Goal: Task Accomplishment & Management: Use online tool/utility

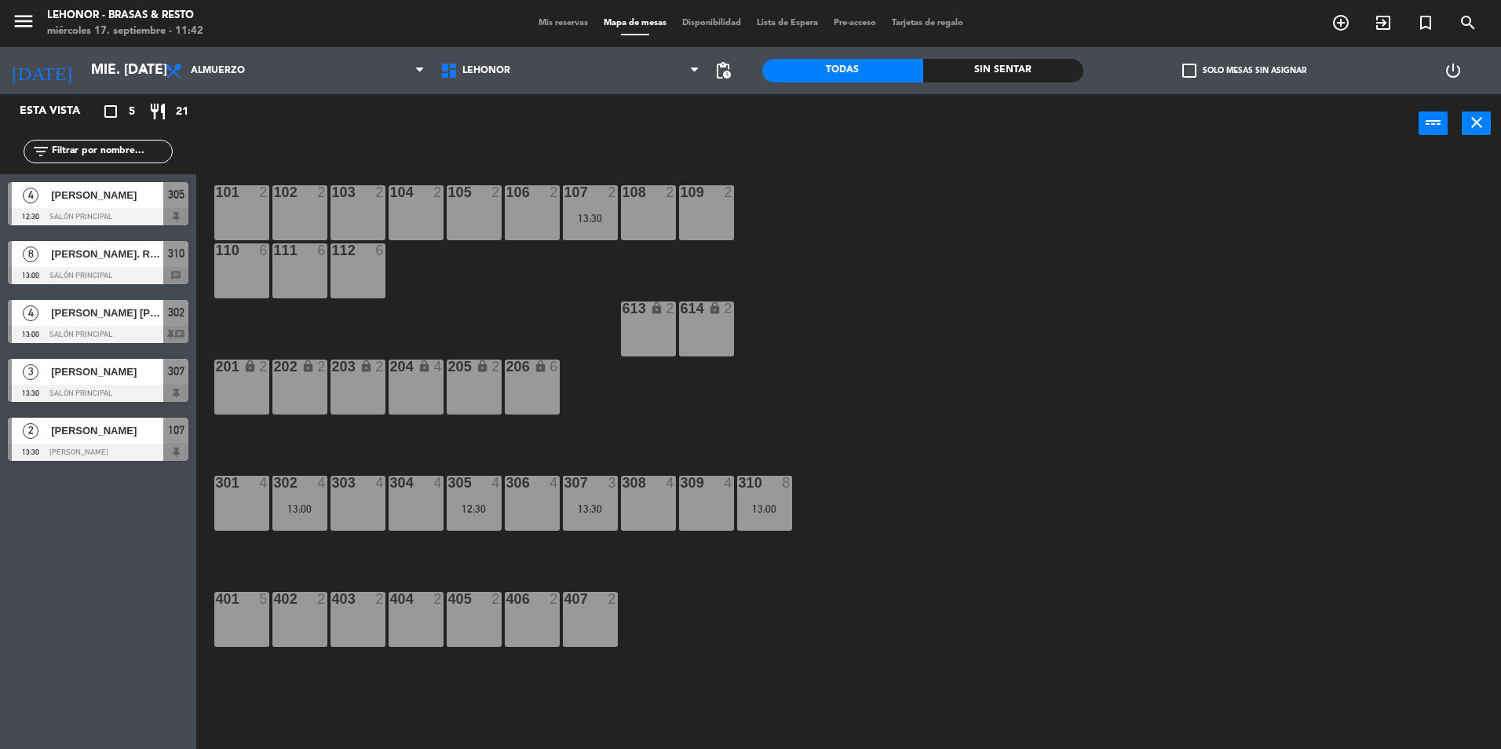
click at [221, 92] on div "Almuerzo Cena Almuerzo Almuerzo Cena" at bounding box center [295, 70] width 276 height 47
click at [215, 79] on span "Almuerzo" at bounding box center [295, 70] width 276 height 35
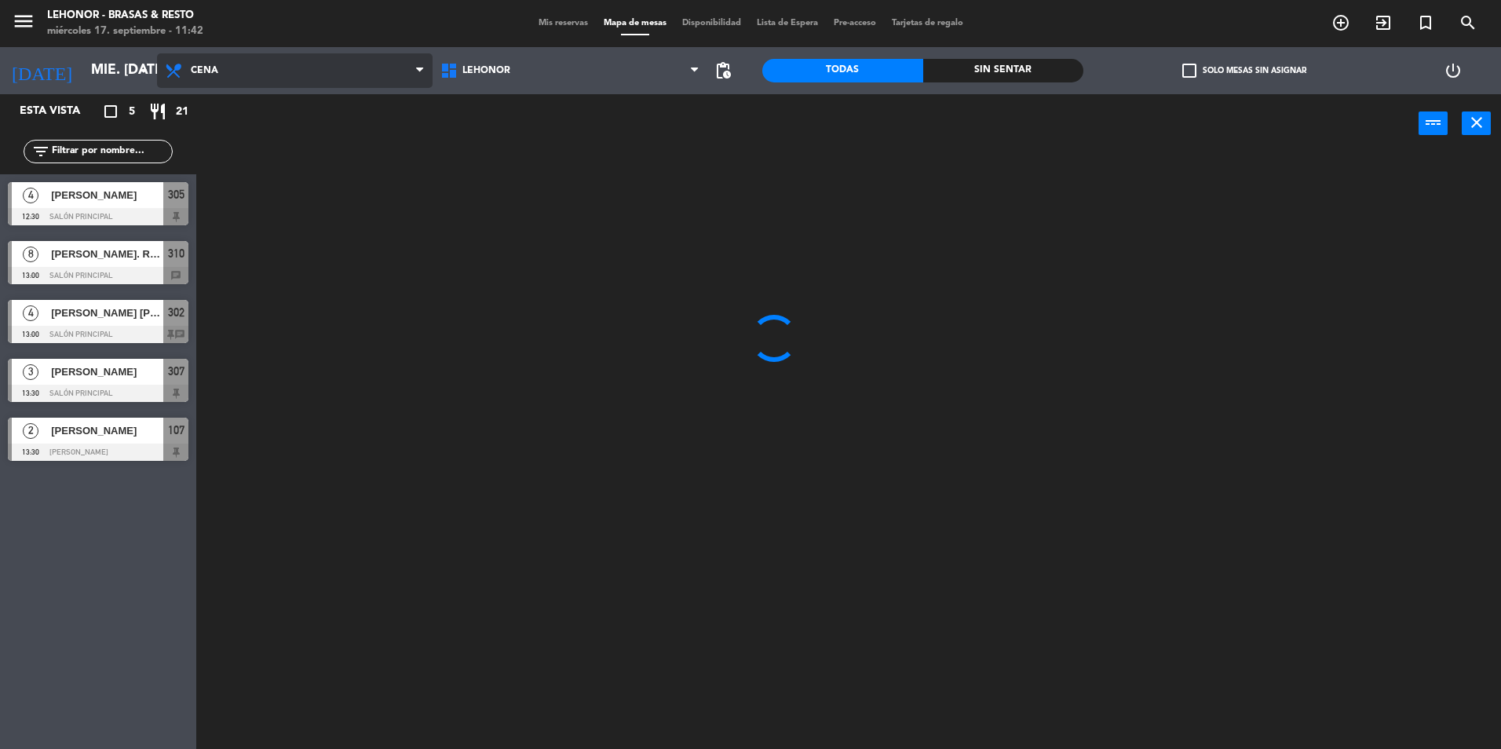
click at [244, 139] on ng-component "menu Lehonor - Brasas & Resto miércoles 17. septiembre - 11:42 Mis reservas Map…" at bounding box center [750, 376] width 1501 height 753
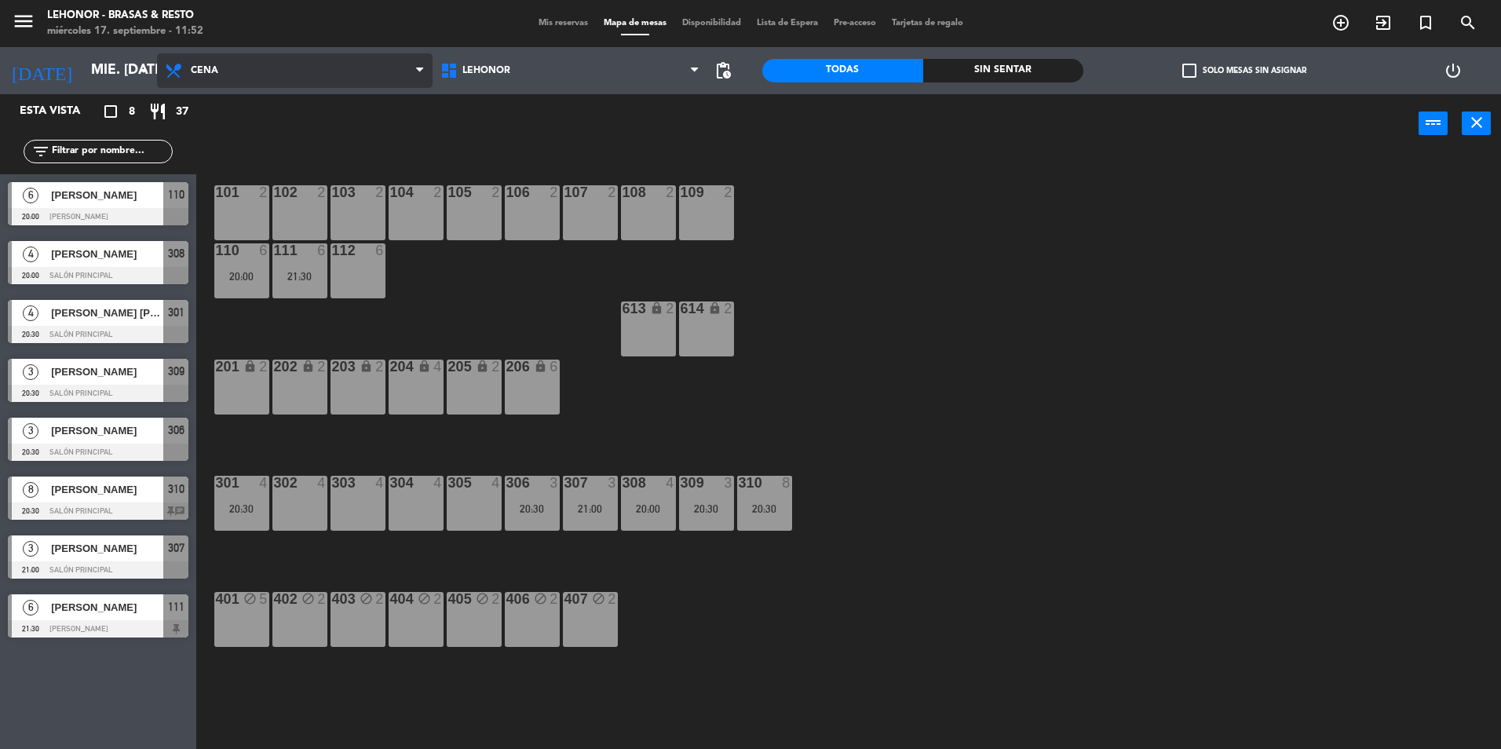
click at [206, 82] on span "Cena" at bounding box center [295, 70] width 276 height 35
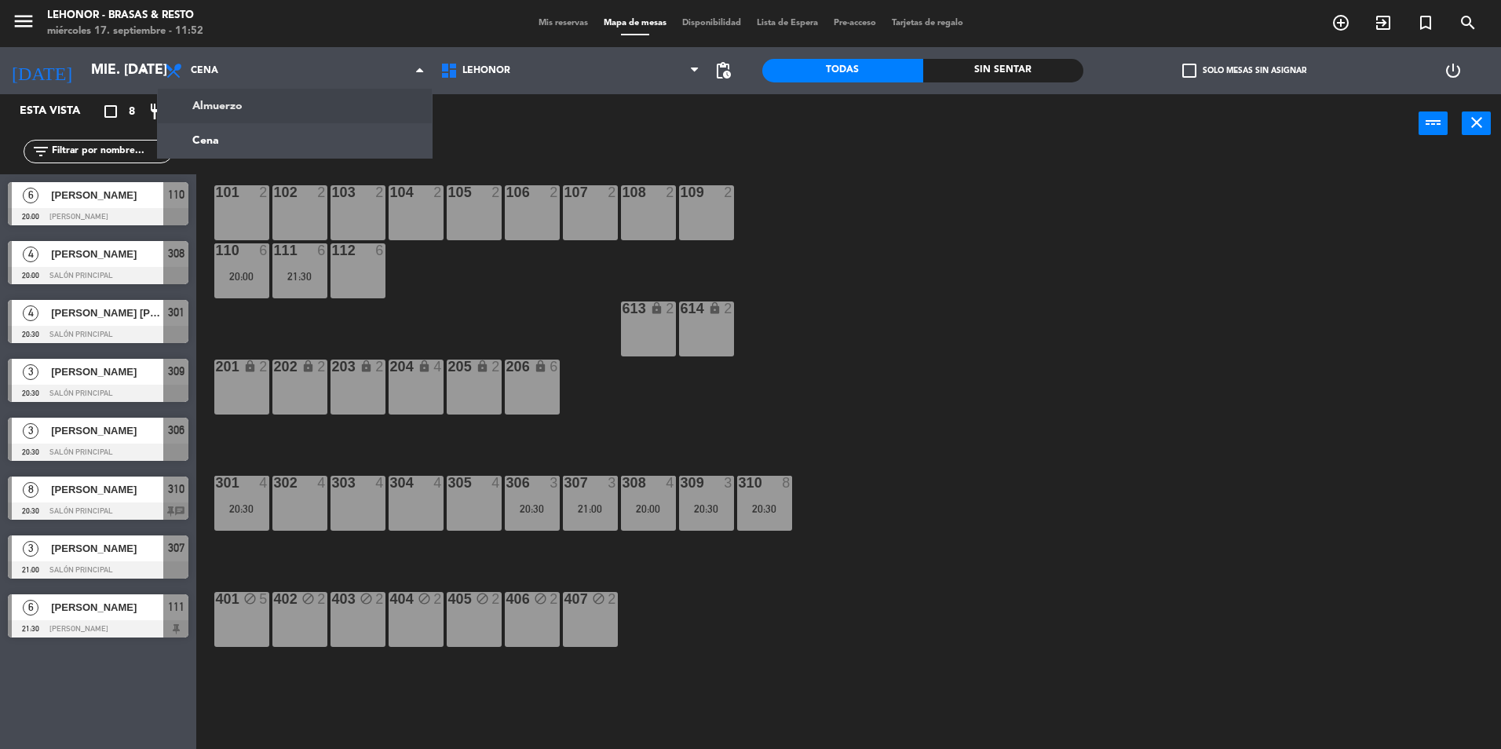
click at [239, 108] on ng-component "menu Lehonor - Brasas & Resto miércoles 17. septiembre - 11:52 Mis reservas Map…" at bounding box center [750, 376] width 1501 height 753
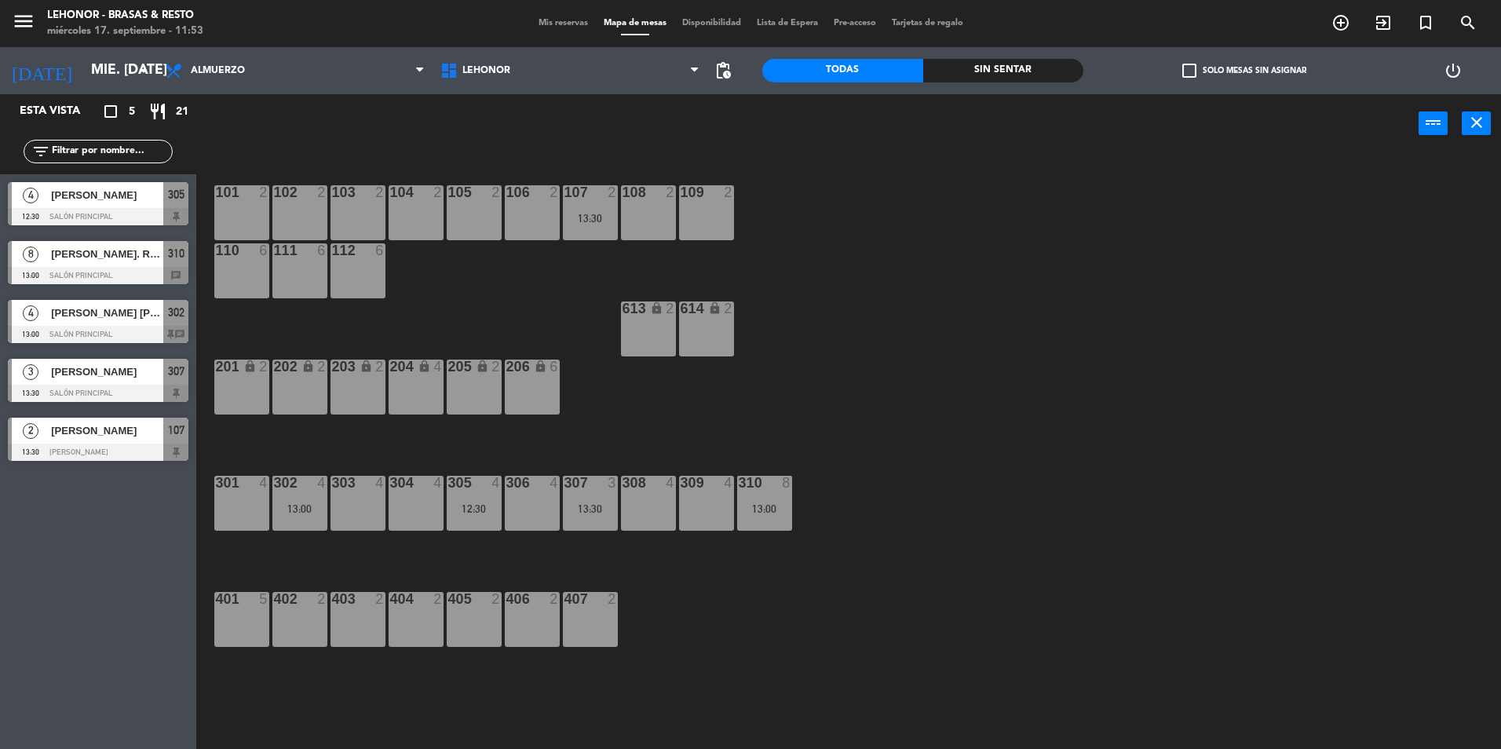
click at [932, 290] on div "101 2 102 2 103 2 104 2 105 2 106 2 107 2 13:30 108 2 109 2 110 6 111 6 112 6 6…" at bounding box center [856, 455] width 1290 height 596
click at [208, 71] on span "Almuerzo" at bounding box center [218, 70] width 54 height 11
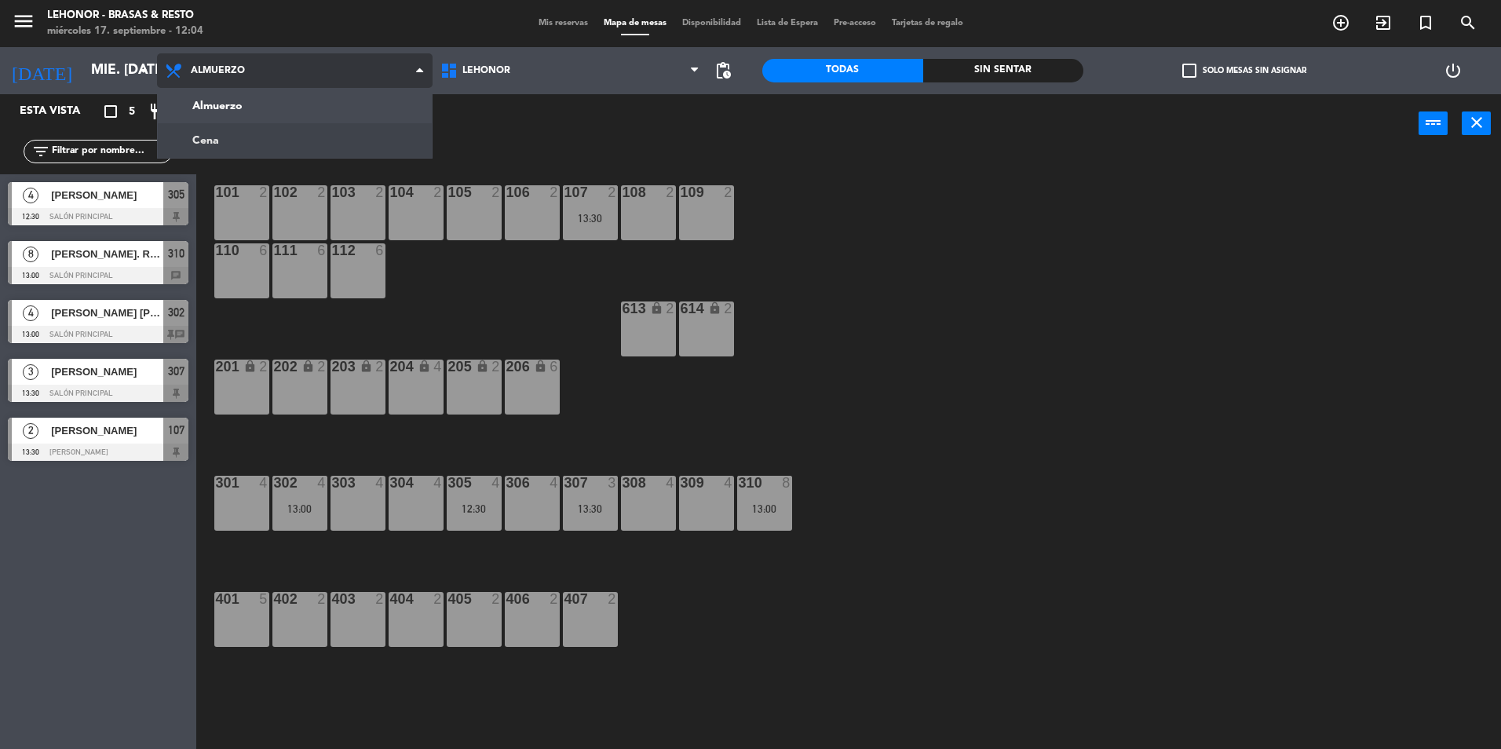
click at [252, 133] on ng-component "menu Lehonor - Brasas & Resto miércoles 17. septiembre - 12:04 Mis reservas Map…" at bounding box center [750, 376] width 1501 height 753
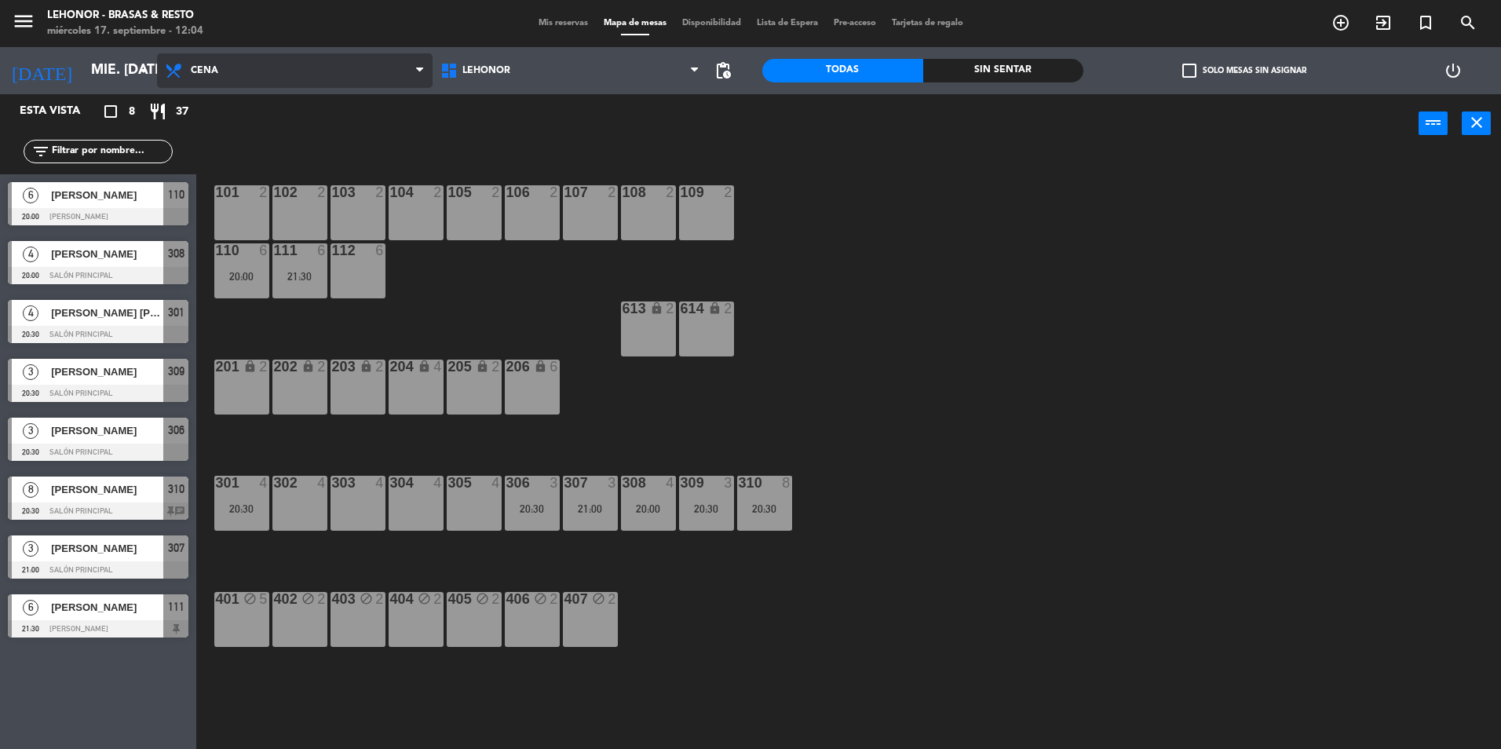
click at [325, 60] on span "Cena" at bounding box center [295, 70] width 276 height 35
click at [341, 136] on ng-component "menu Lehonor - Brasas & Resto miércoles 17. septiembre - 12:04 Mis reservas Map…" at bounding box center [750, 376] width 1501 height 753
click at [259, 79] on span "Cena" at bounding box center [295, 70] width 276 height 35
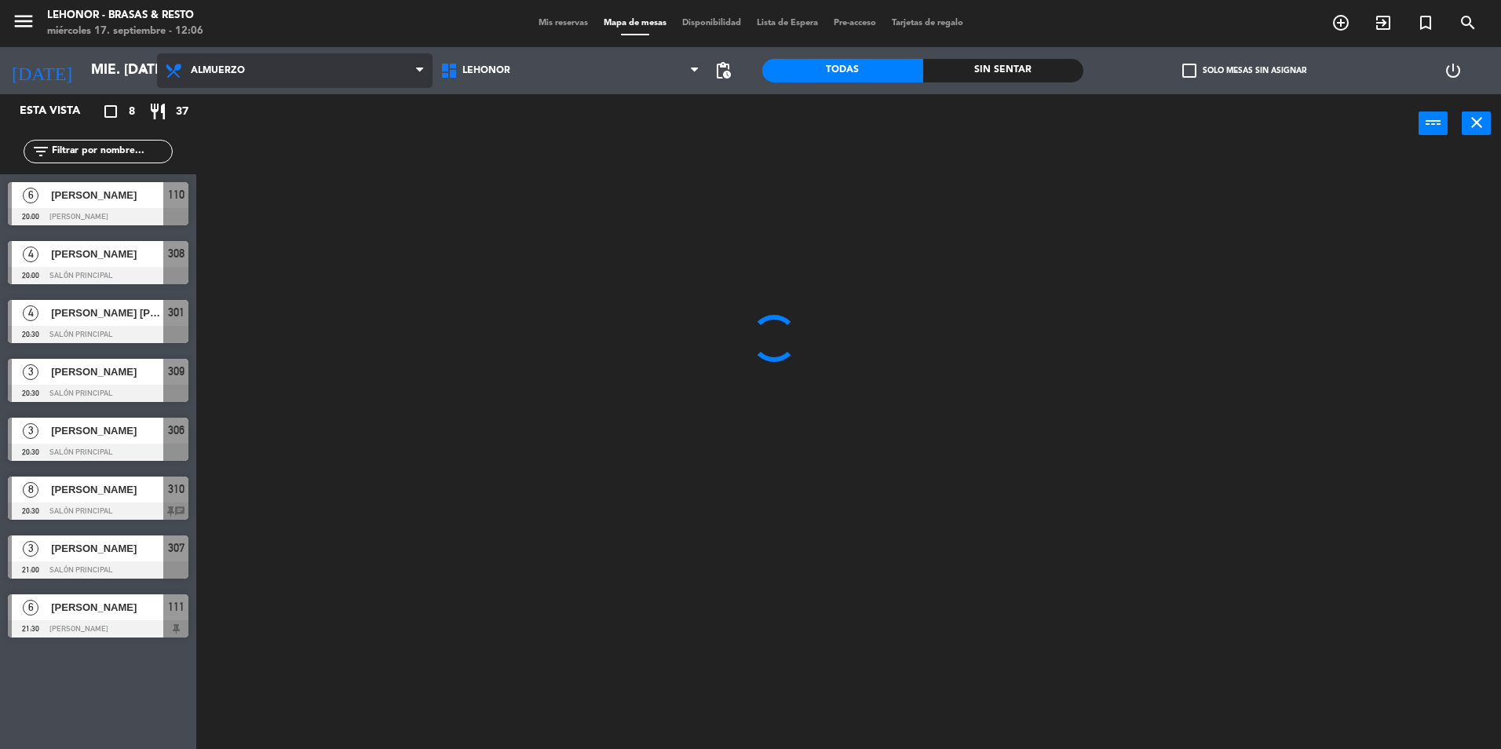
click at [230, 112] on ng-component "menu Lehonor - Brasas & Resto miércoles 17. septiembre - 12:06 Mis reservas Map…" at bounding box center [750, 376] width 1501 height 753
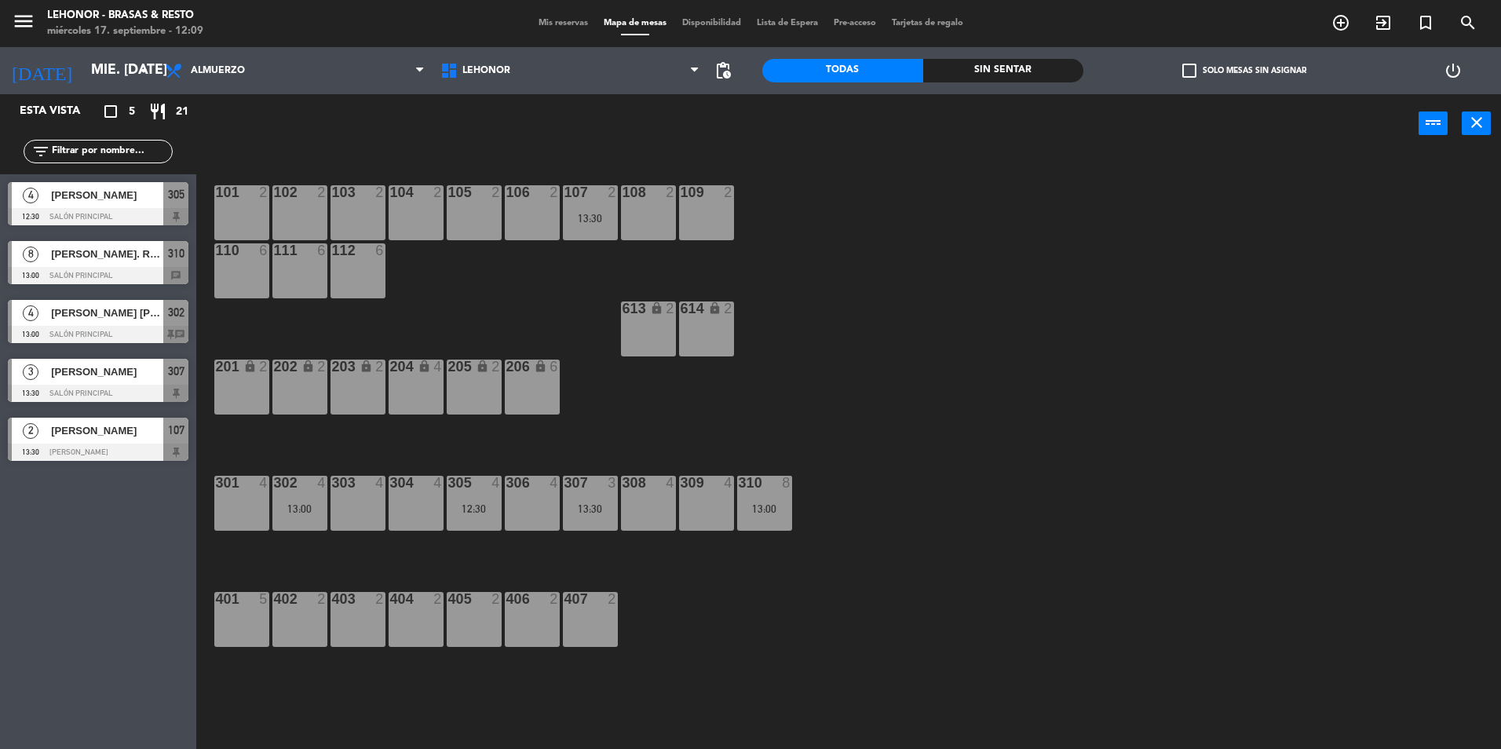
click at [477, 203] on div "105 2" at bounding box center [474, 212] width 55 height 55
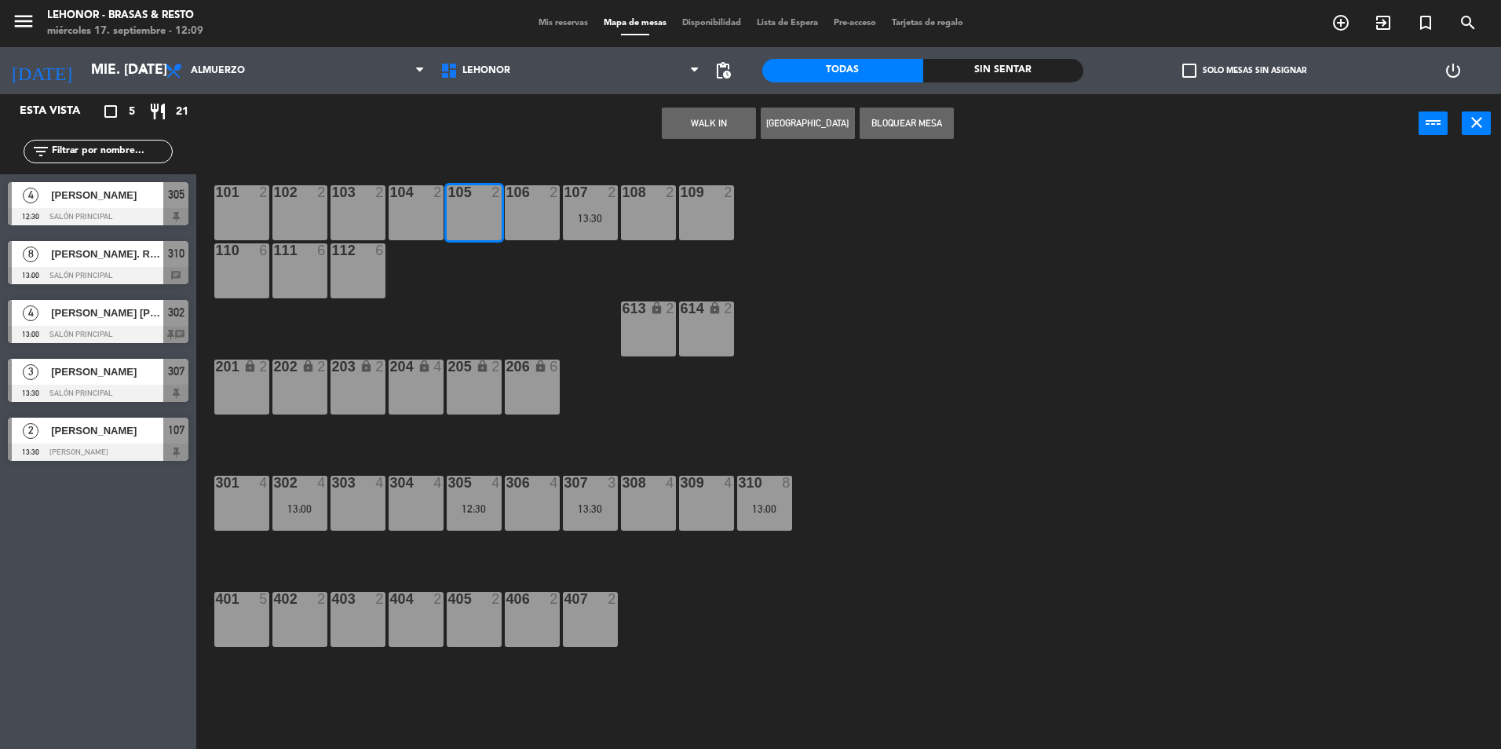
click at [733, 122] on button "WALK IN" at bounding box center [709, 123] width 94 height 31
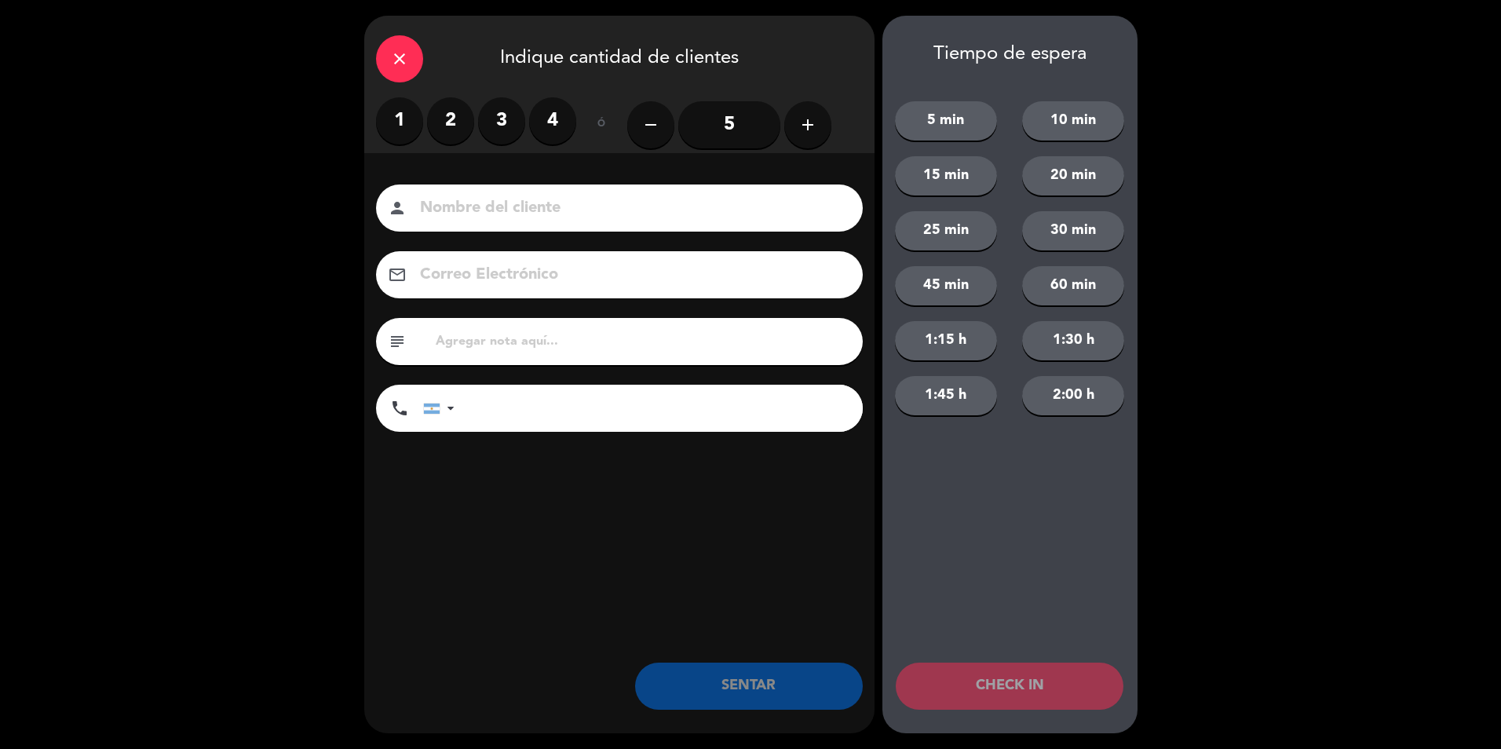
click at [454, 119] on label "2" at bounding box center [450, 120] width 47 height 47
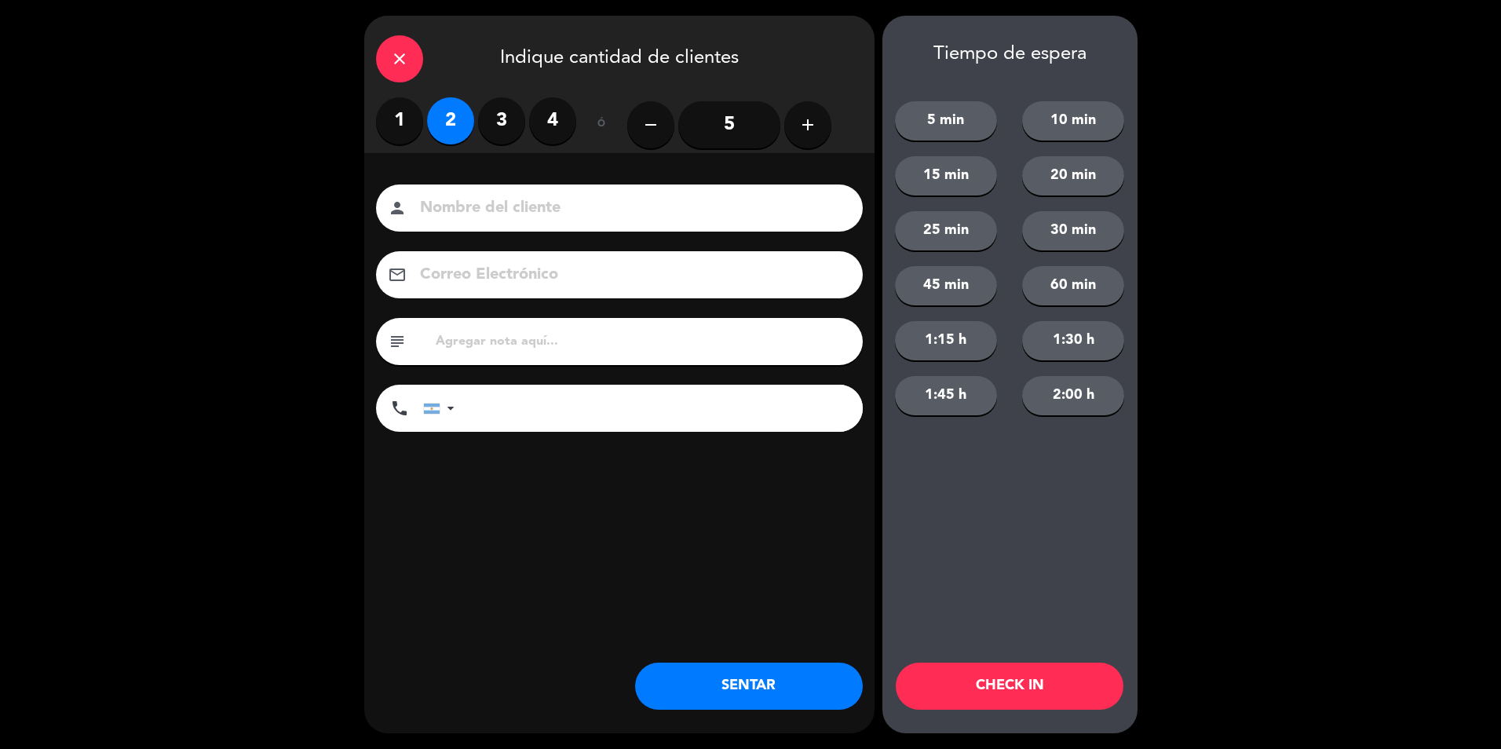
click at [498, 220] on input at bounding box center [630, 208] width 424 height 27
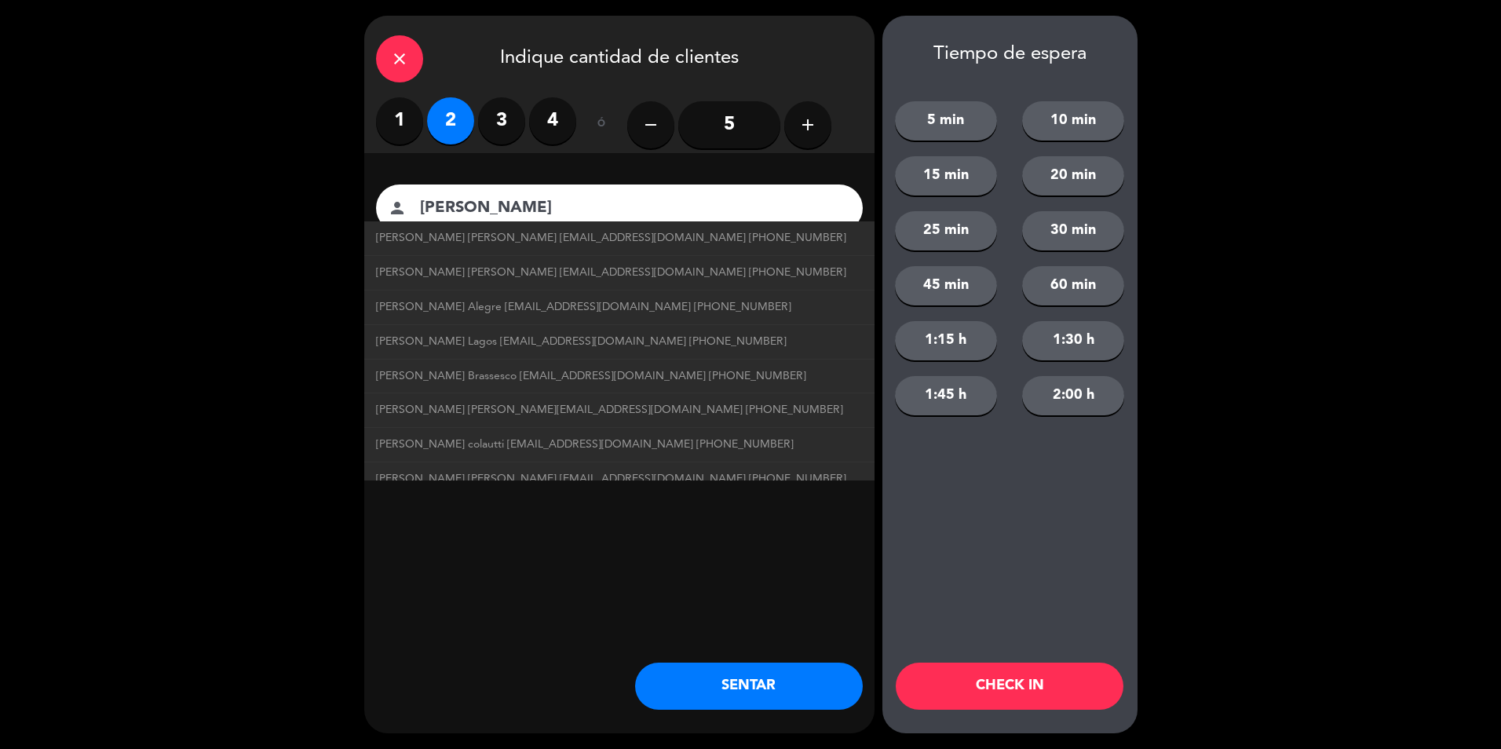
type input "[PERSON_NAME]"
click at [1033, 698] on button "CHECK IN" at bounding box center [1010, 686] width 228 height 47
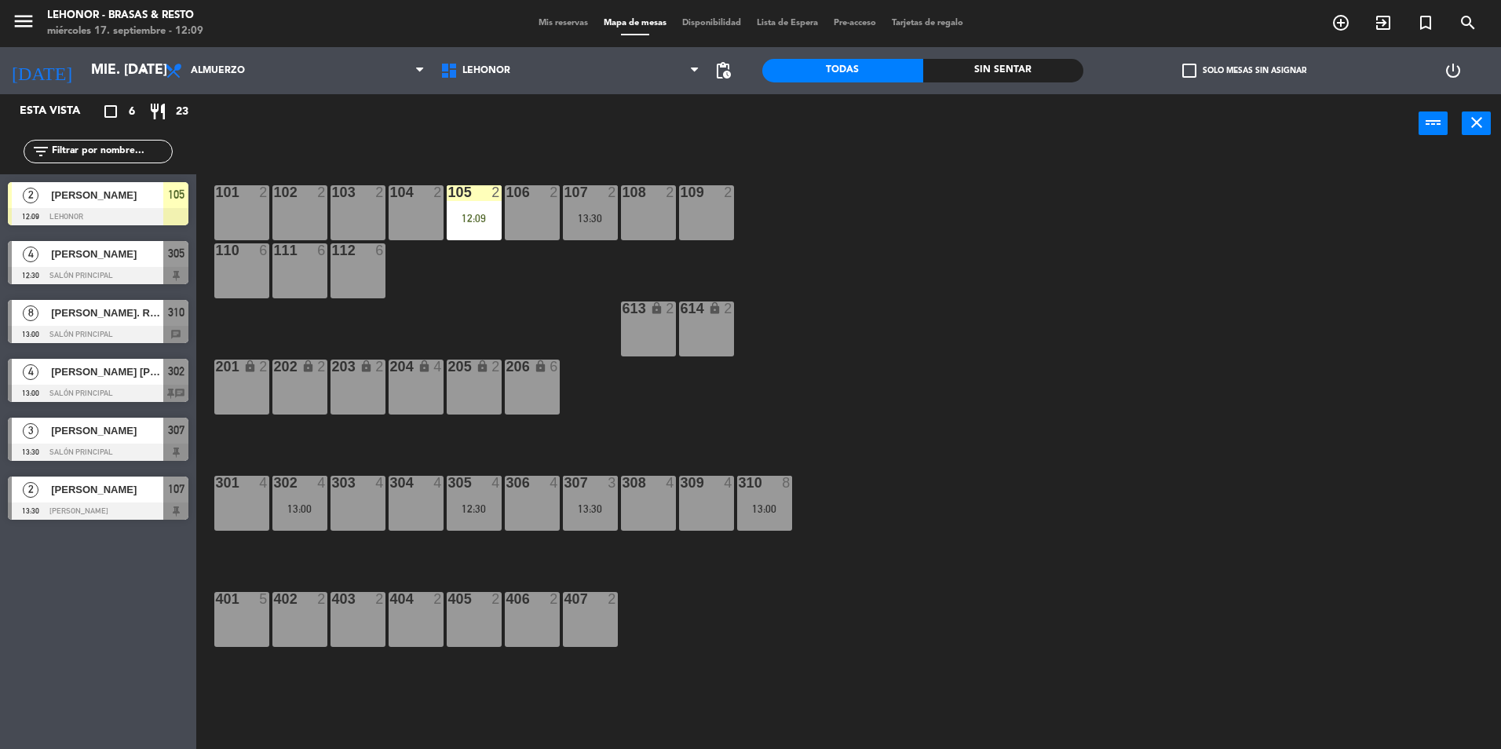
click at [893, 320] on div "101 2 102 2 103 2 104 2 105 2 12:09 106 2 107 2 13:30 108 2 109 2 110 6 111 6 1…" at bounding box center [856, 455] width 1290 height 596
click at [498, 201] on div "105 2 12:09" at bounding box center [474, 212] width 55 height 55
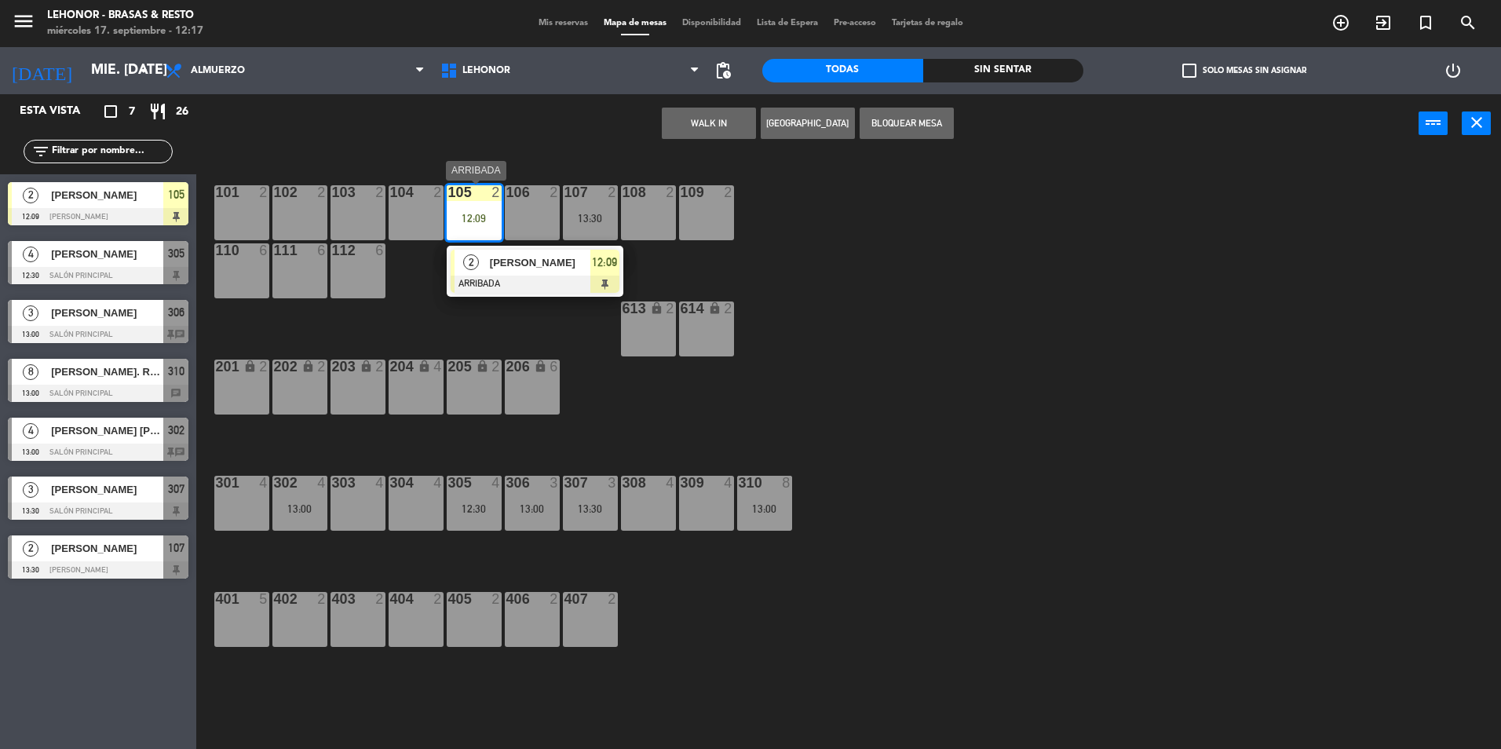
click at [518, 267] on span "[PERSON_NAME]" at bounding box center [540, 262] width 100 height 16
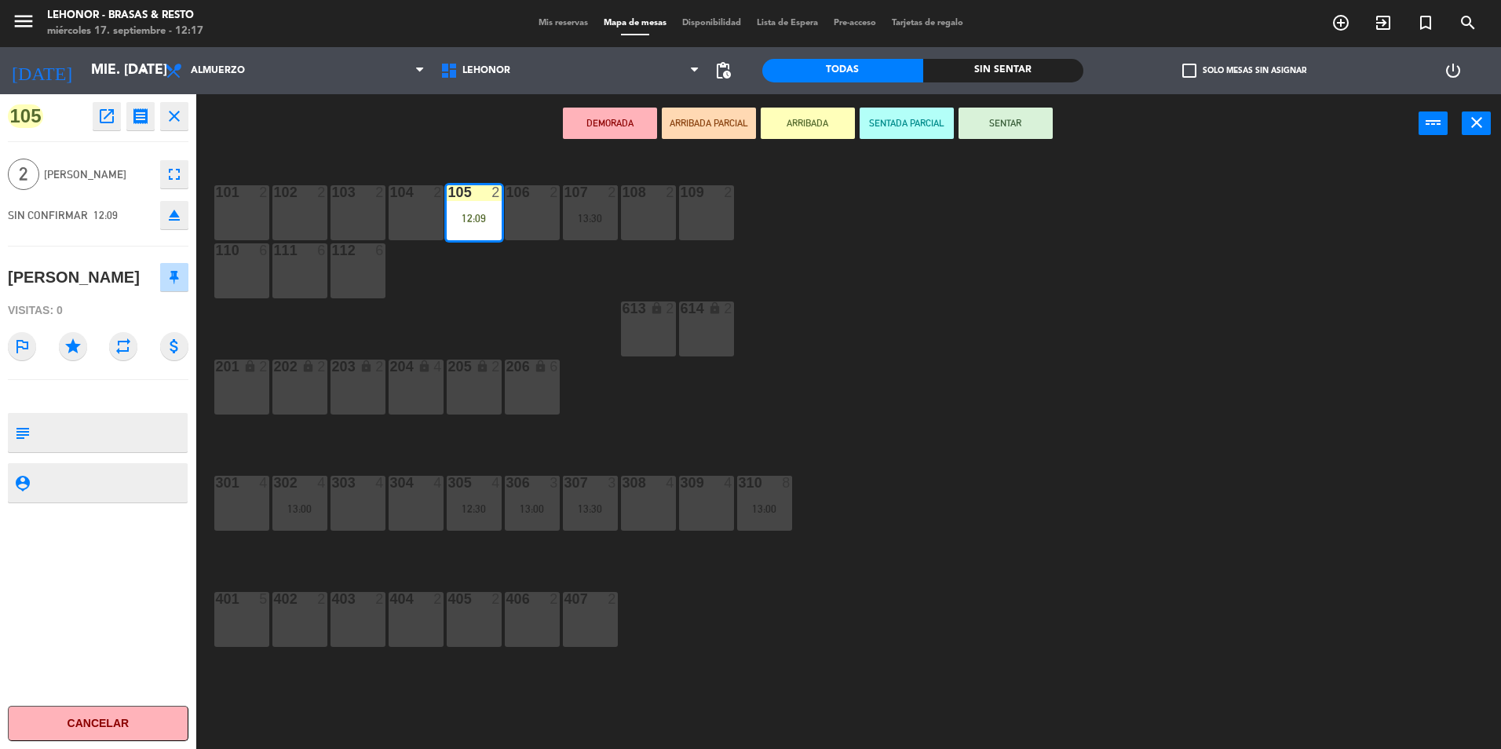
click at [1016, 116] on button "SENTAR" at bounding box center [1006, 123] width 94 height 31
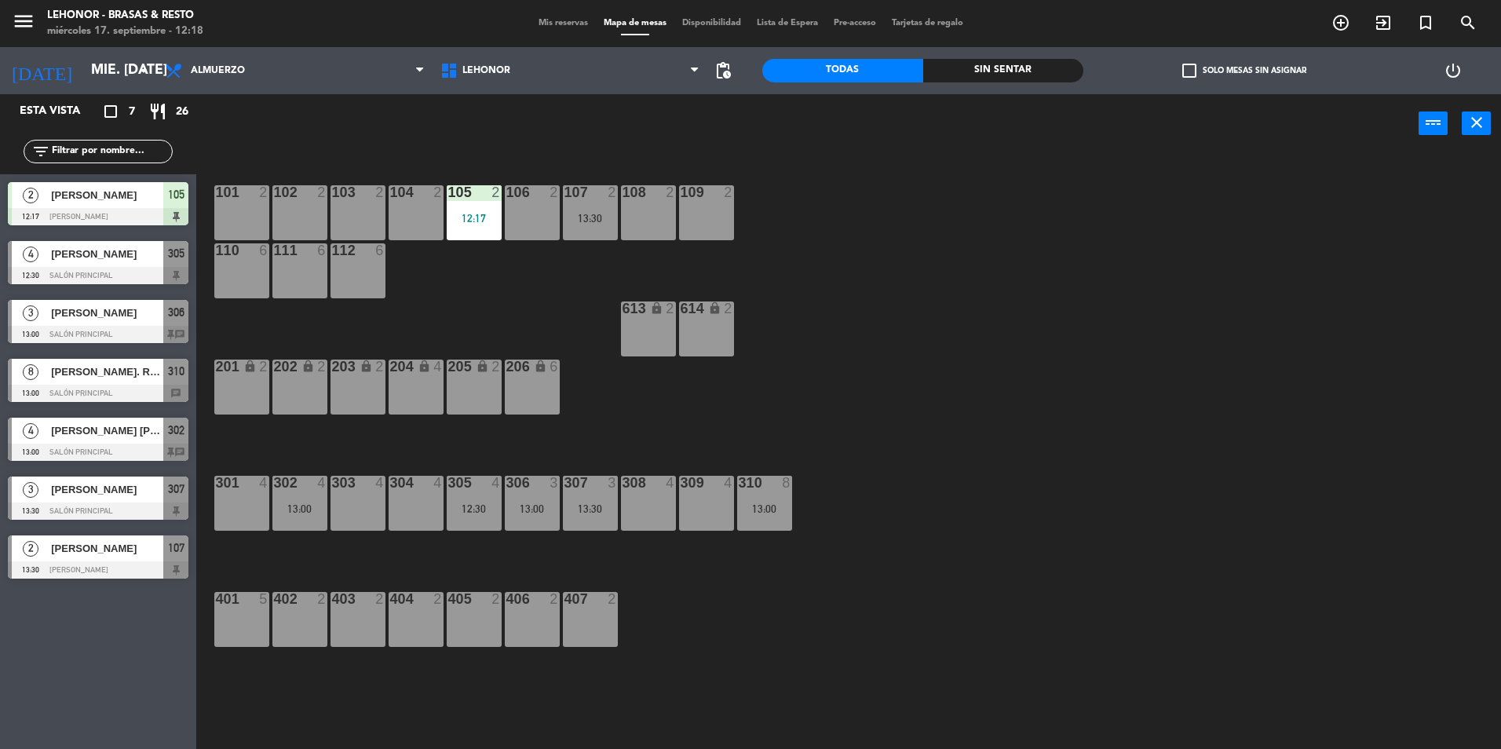
click at [143, 327] on div at bounding box center [98, 334] width 181 height 17
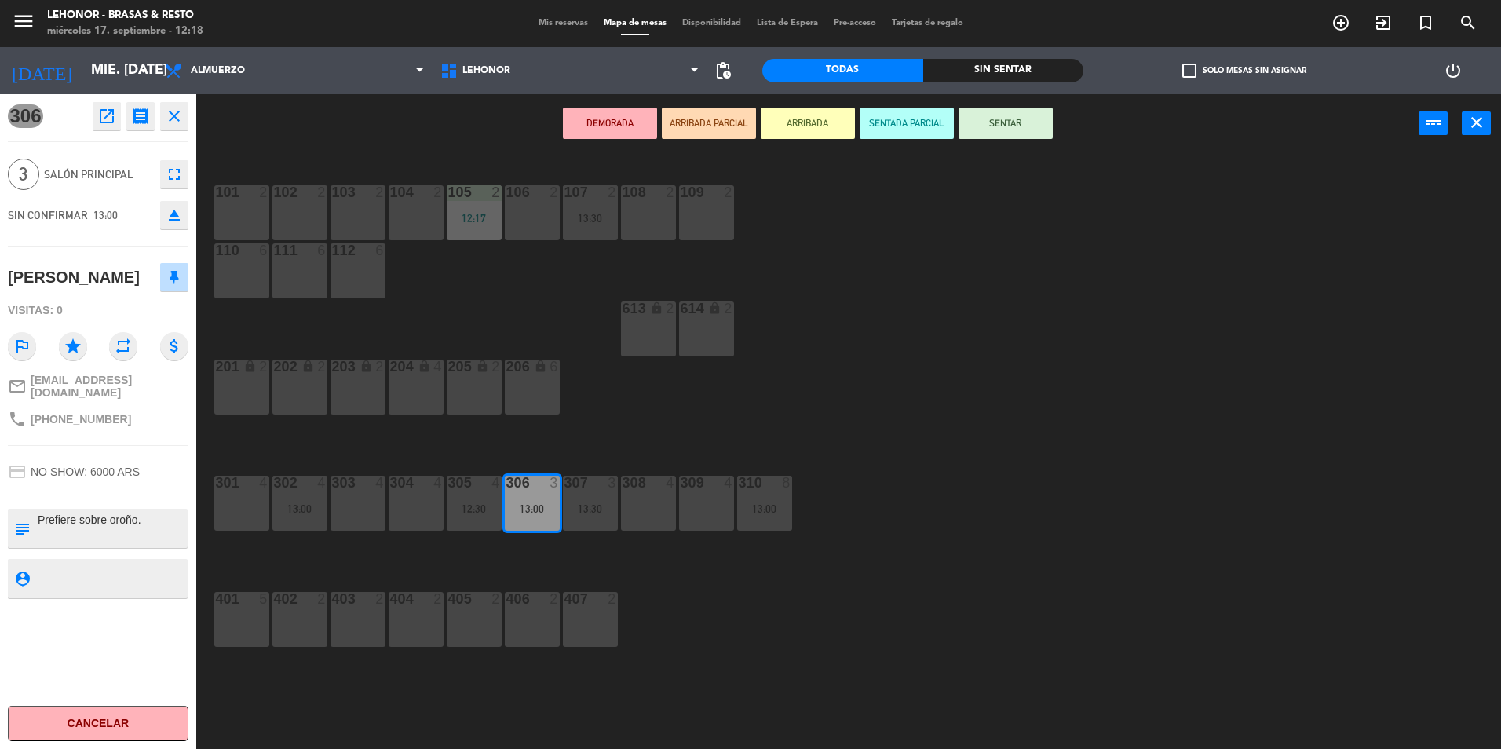
click at [661, 568] on div "101 2 102 2 103 2 104 2 105 2 12:17 106 2 107 2 13:30 108 2 109 2 110 6 111 6 1…" at bounding box center [856, 455] width 1290 height 596
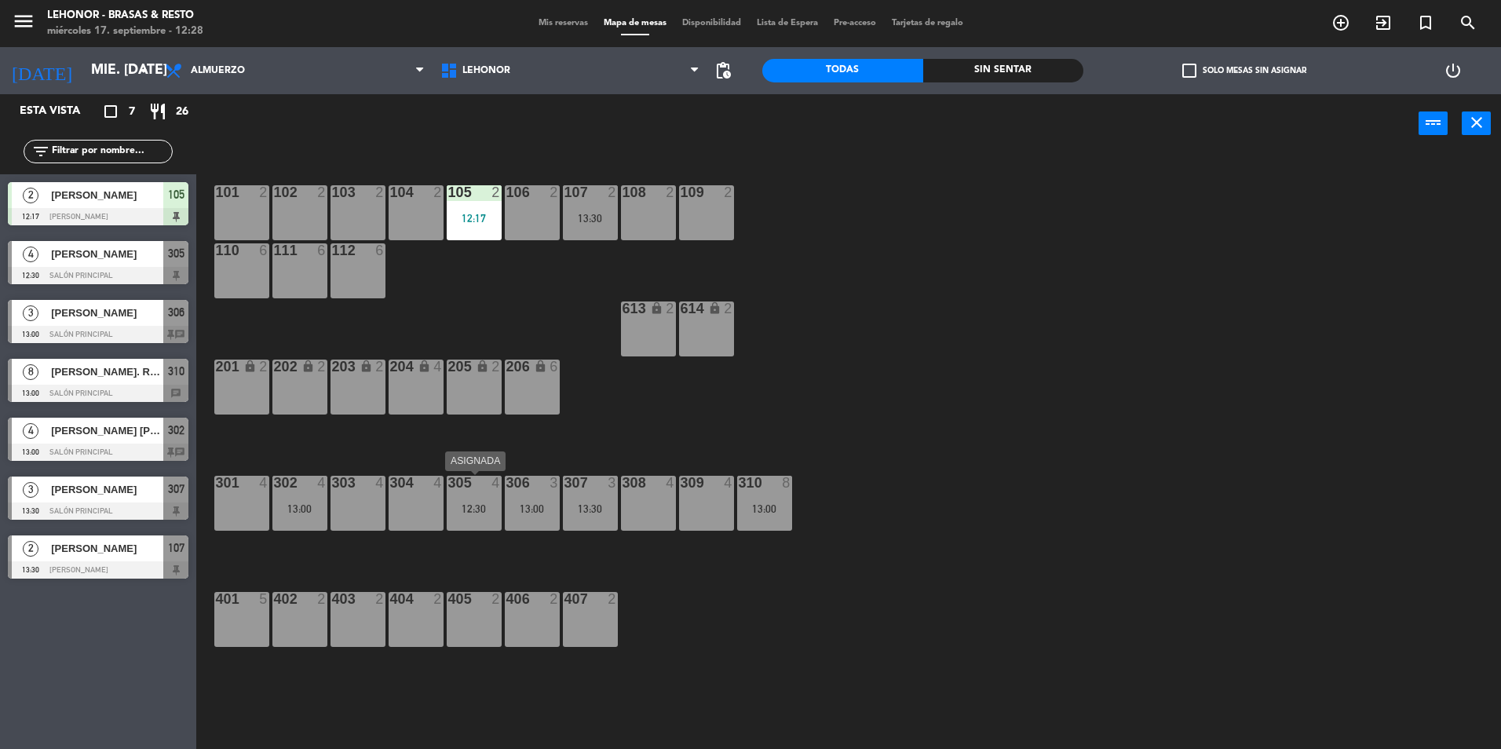
click at [449, 484] on div "305" at bounding box center [448, 483] width 1 height 14
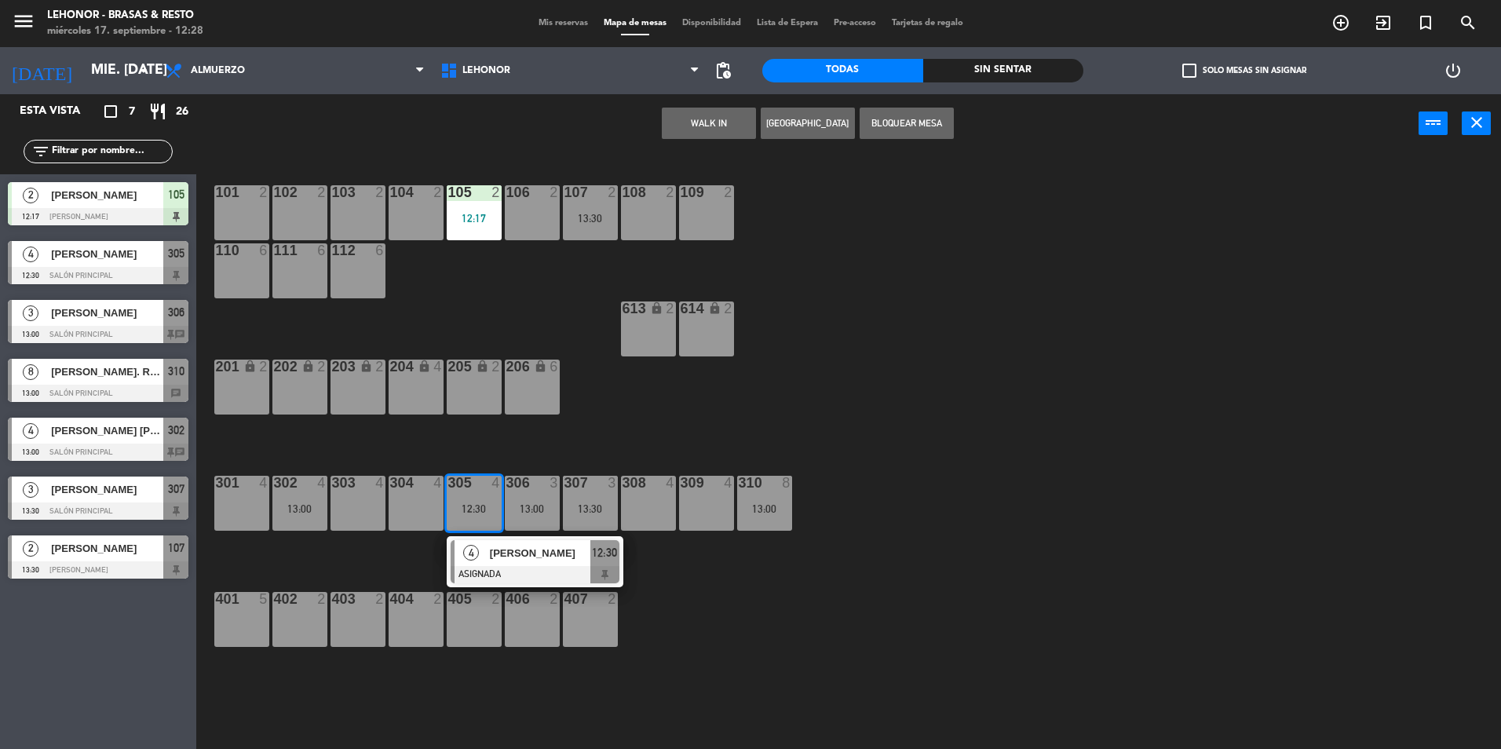
click at [503, 553] on span "[PERSON_NAME]" at bounding box center [540, 553] width 100 height 16
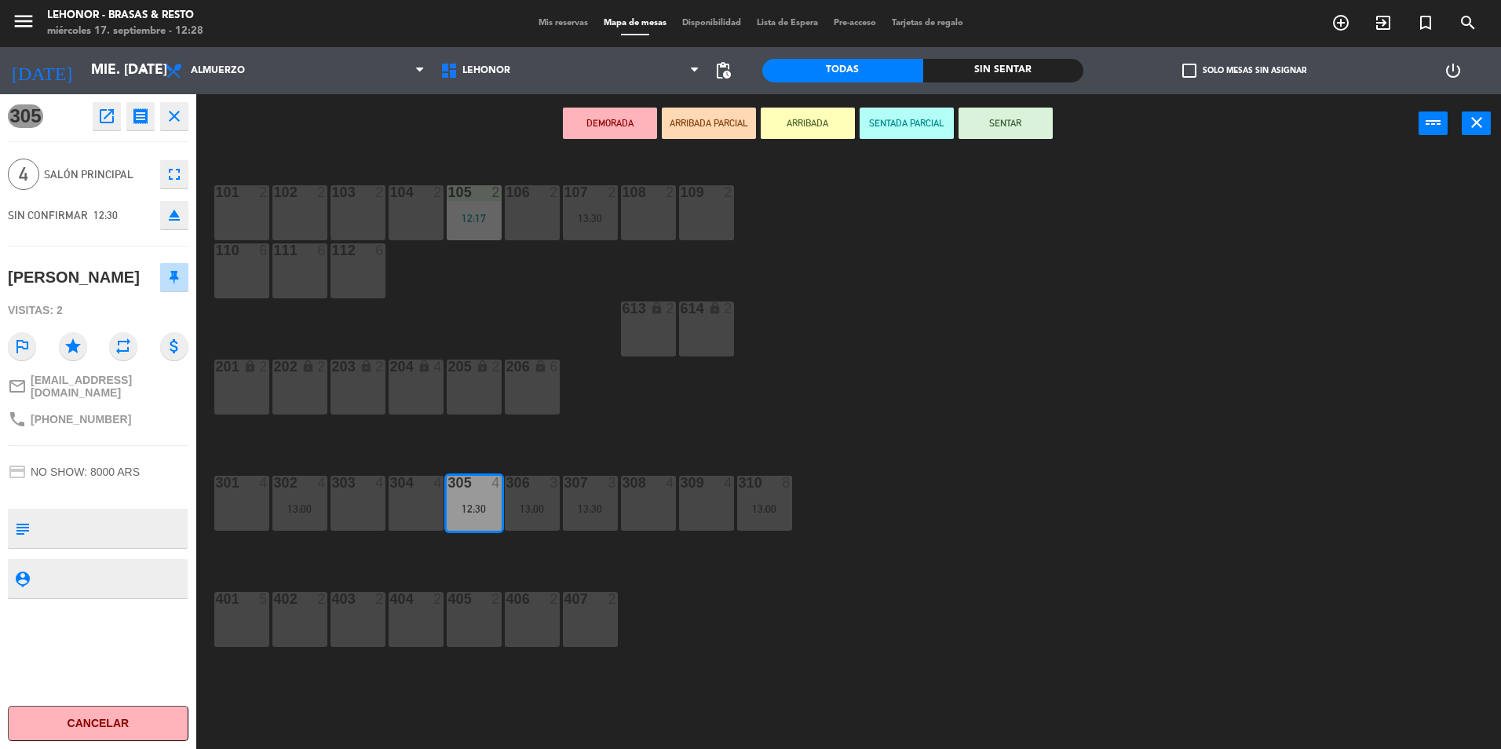
click at [845, 126] on button "ARRIBADA" at bounding box center [808, 123] width 94 height 31
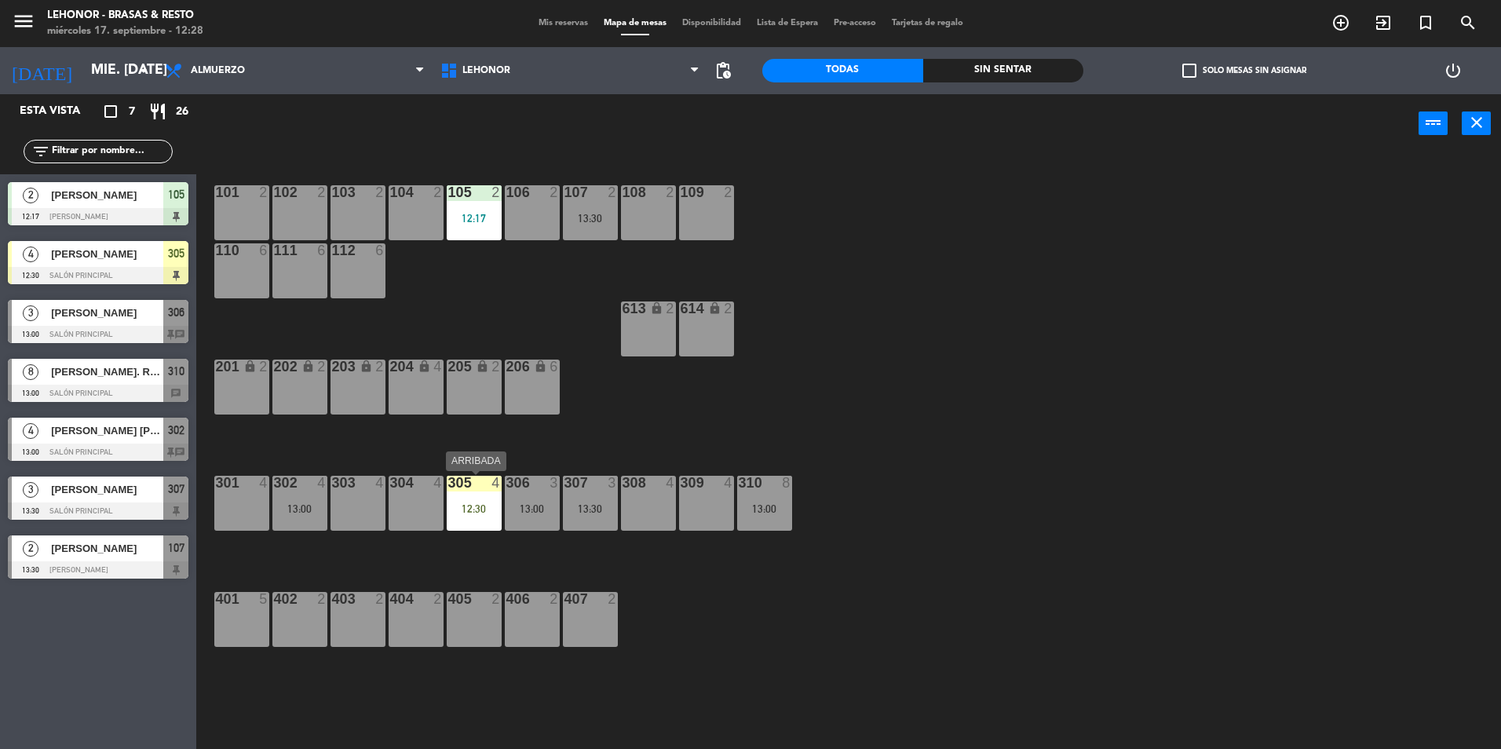
click at [481, 502] on div "305 4 12:30" at bounding box center [474, 503] width 55 height 55
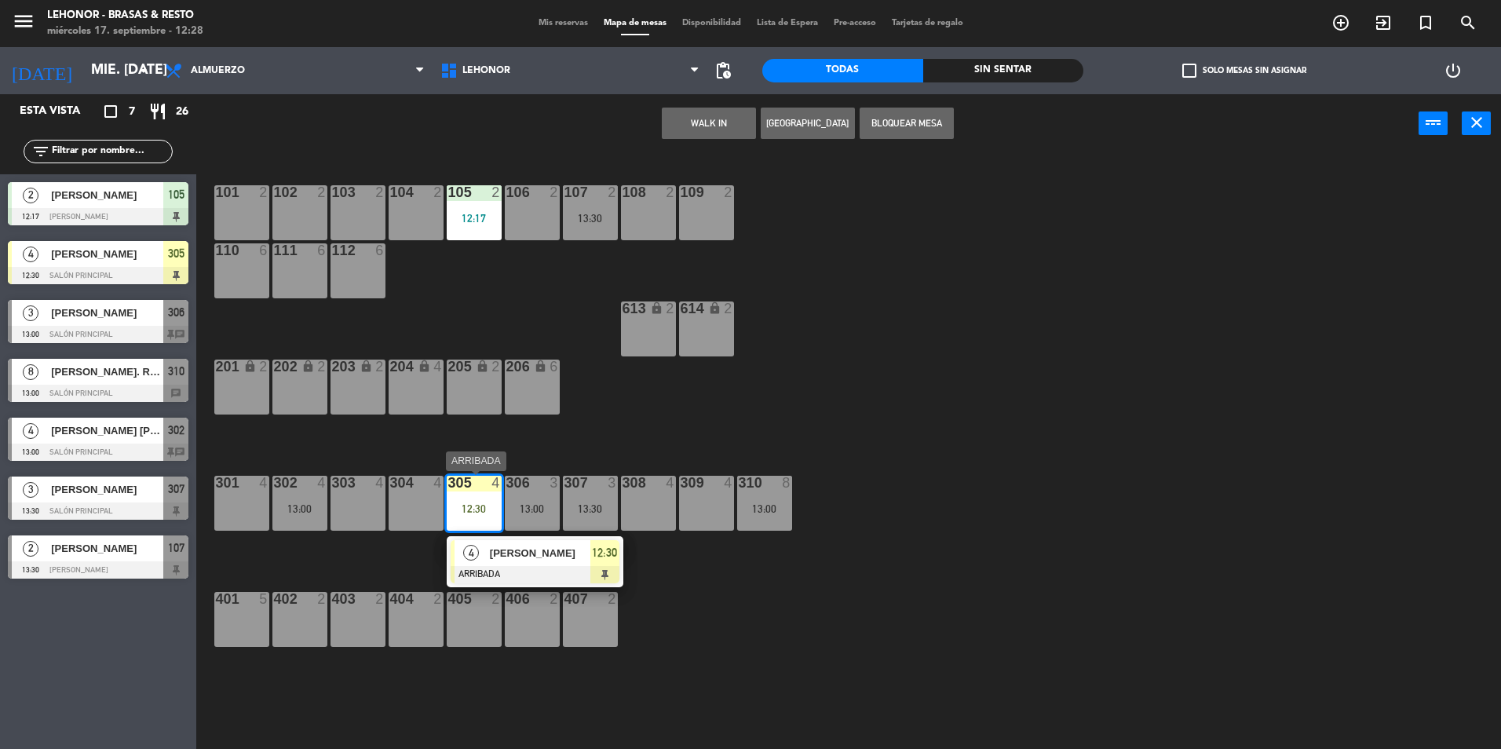
click at [528, 553] on span "[PERSON_NAME]" at bounding box center [540, 553] width 100 height 16
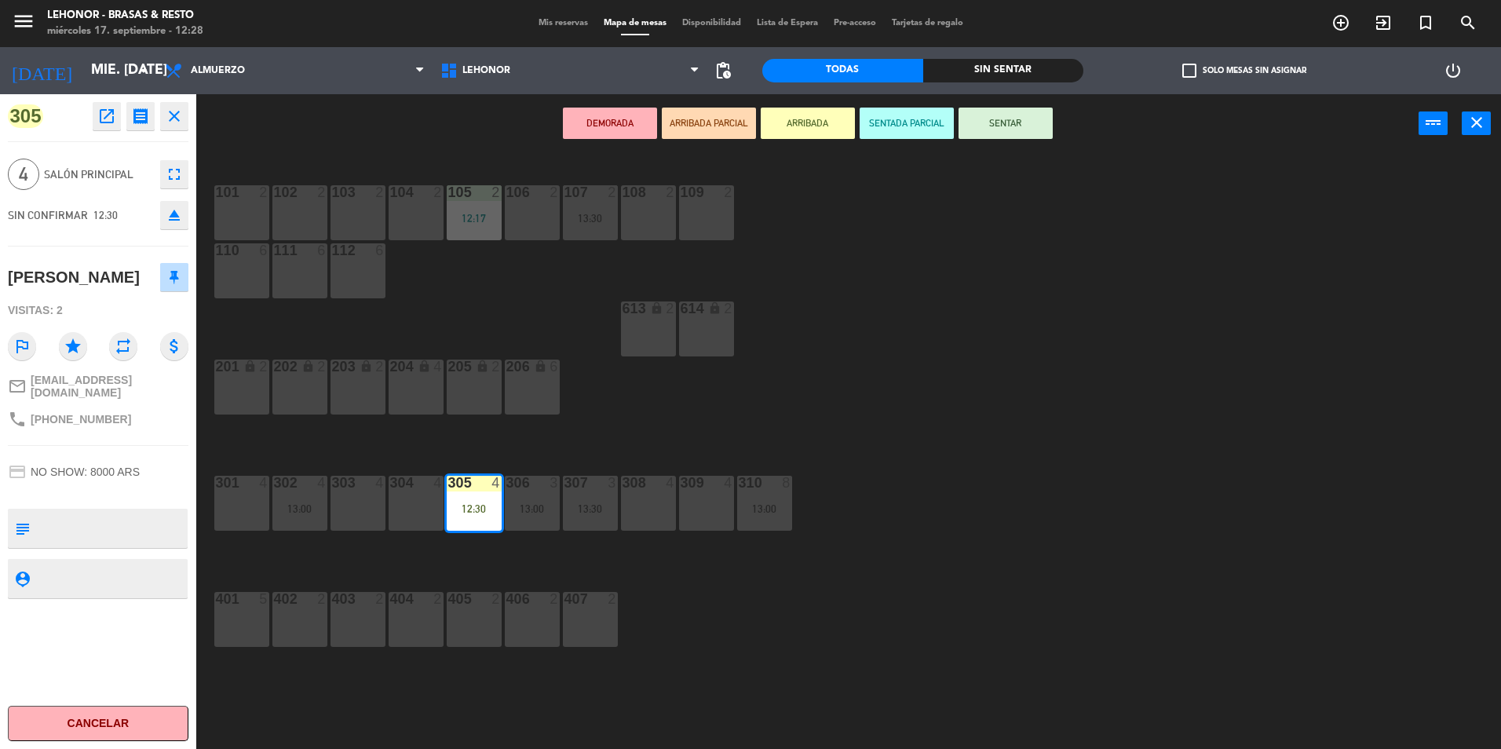
click at [718, 128] on button "ARRIBADA PARCIAL" at bounding box center [709, 123] width 94 height 31
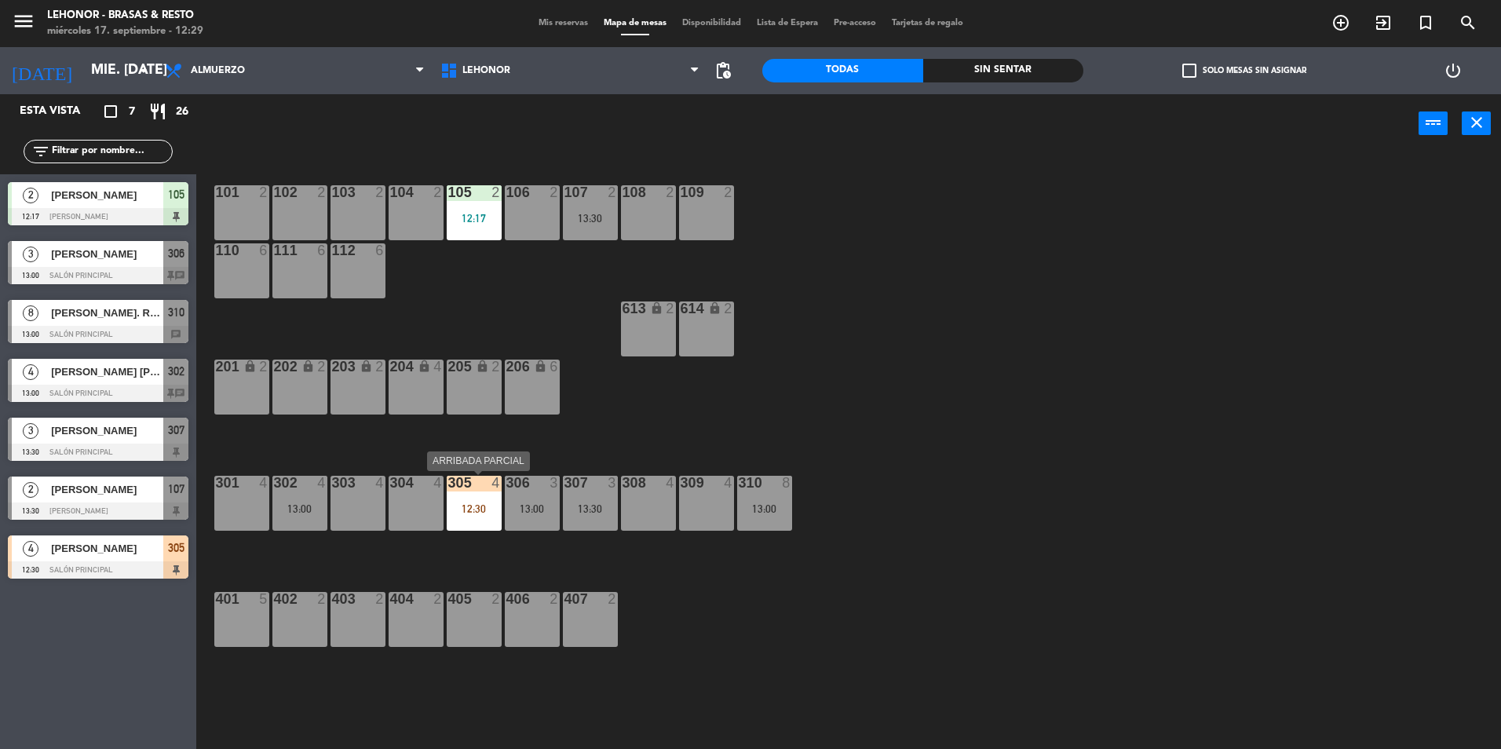
click at [458, 510] on div "12:30" at bounding box center [474, 508] width 55 height 11
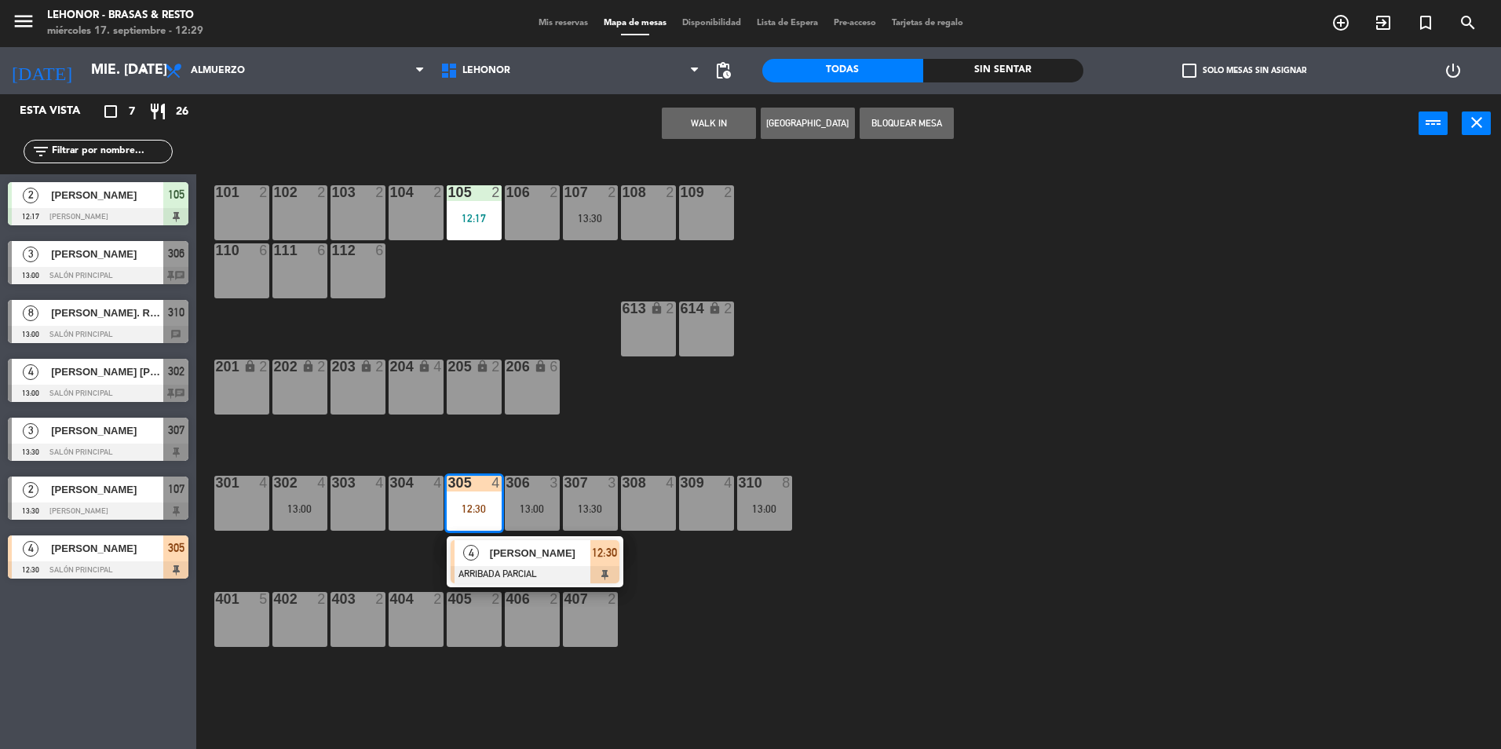
click at [639, 493] on div "308 4" at bounding box center [648, 503] width 55 height 55
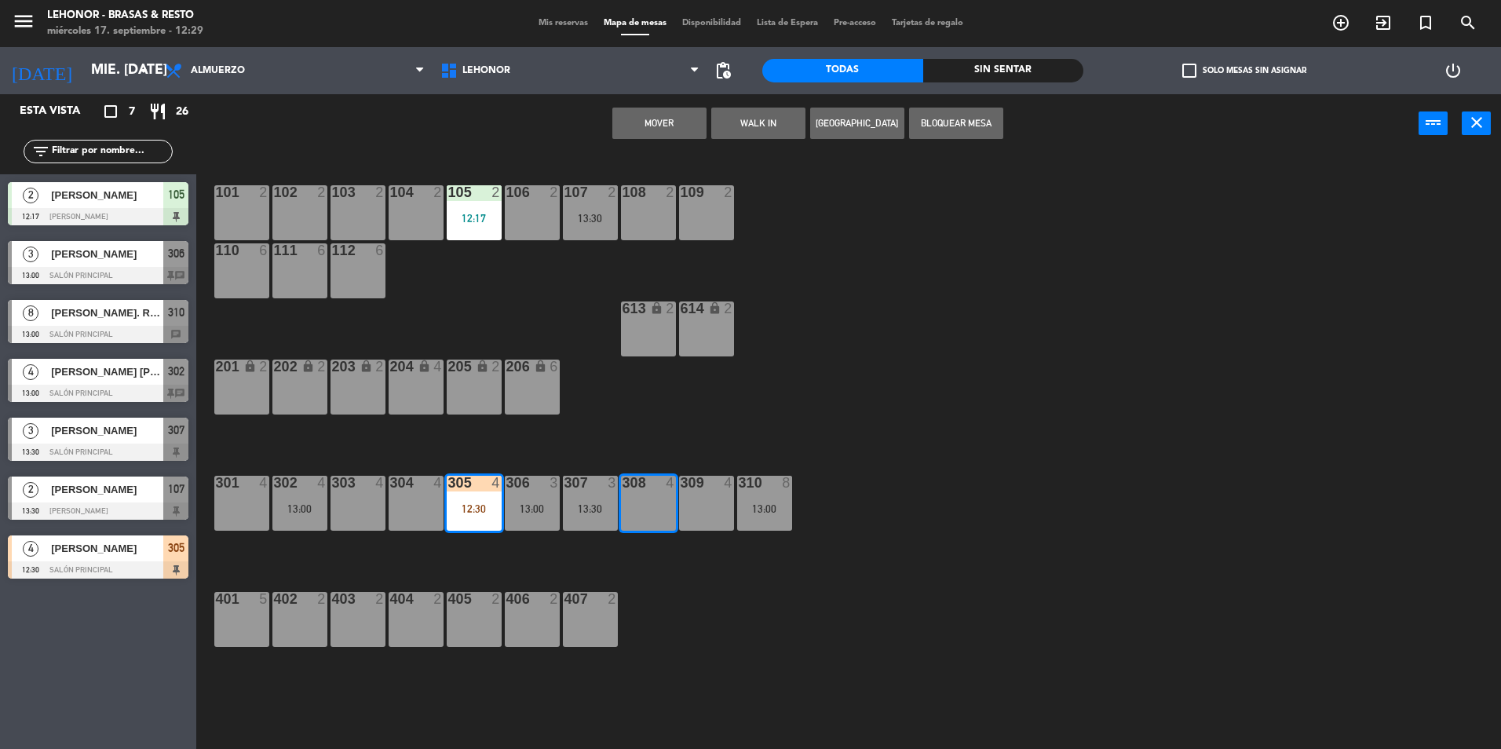
click at [674, 114] on button "Mover" at bounding box center [659, 123] width 94 height 31
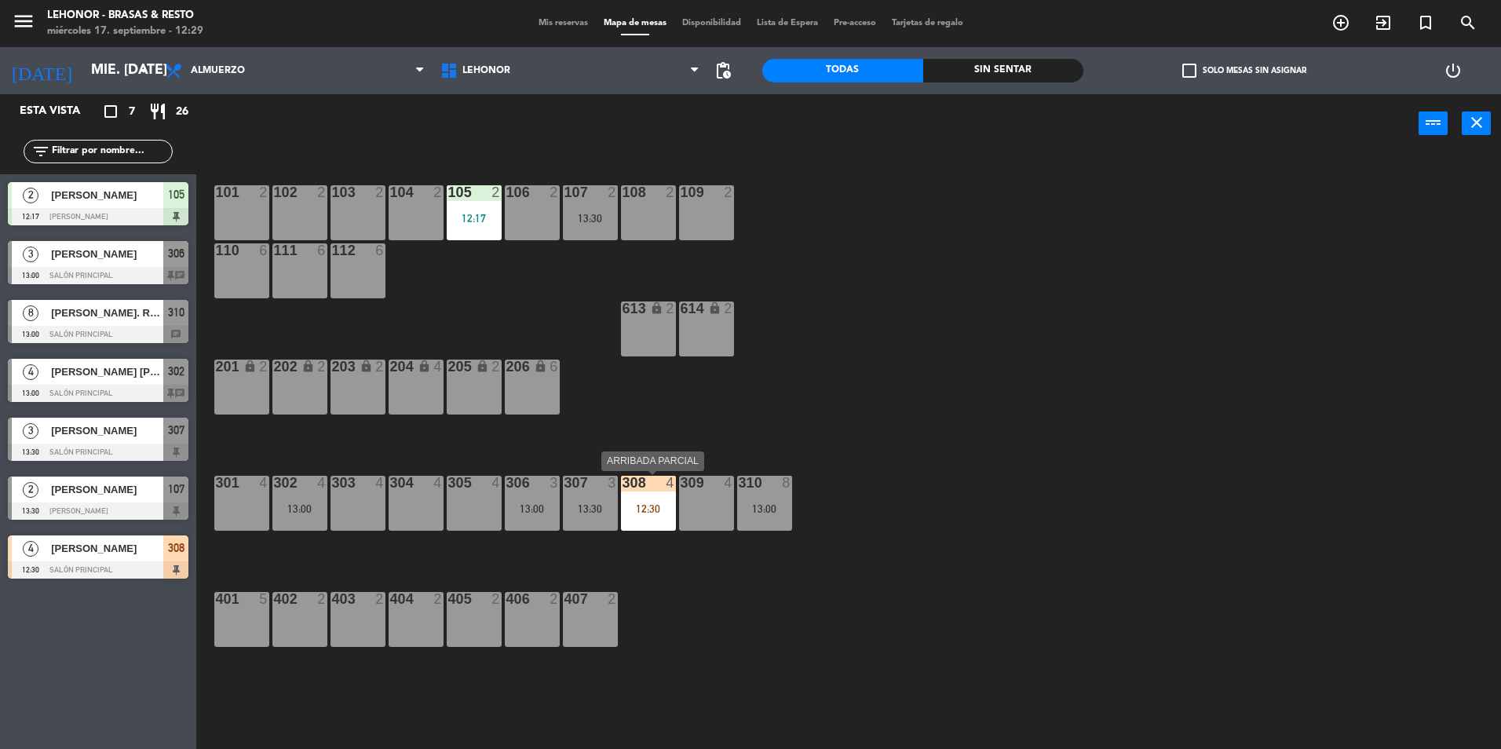
click at [646, 512] on div "12:30" at bounding box center [648, 508] width 55 height 11
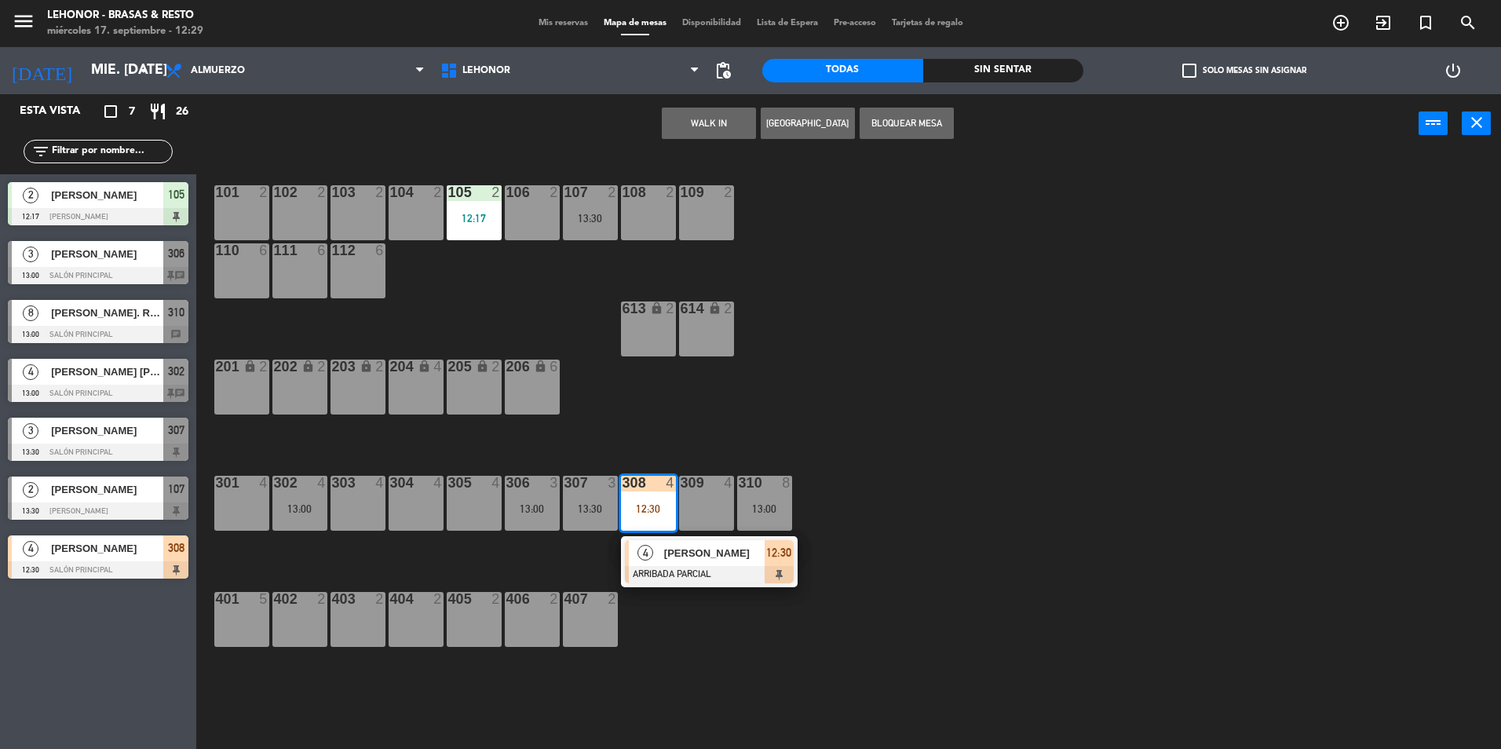
click at [685, 566] on div at bounding box center [709, 574] width 169 height 17
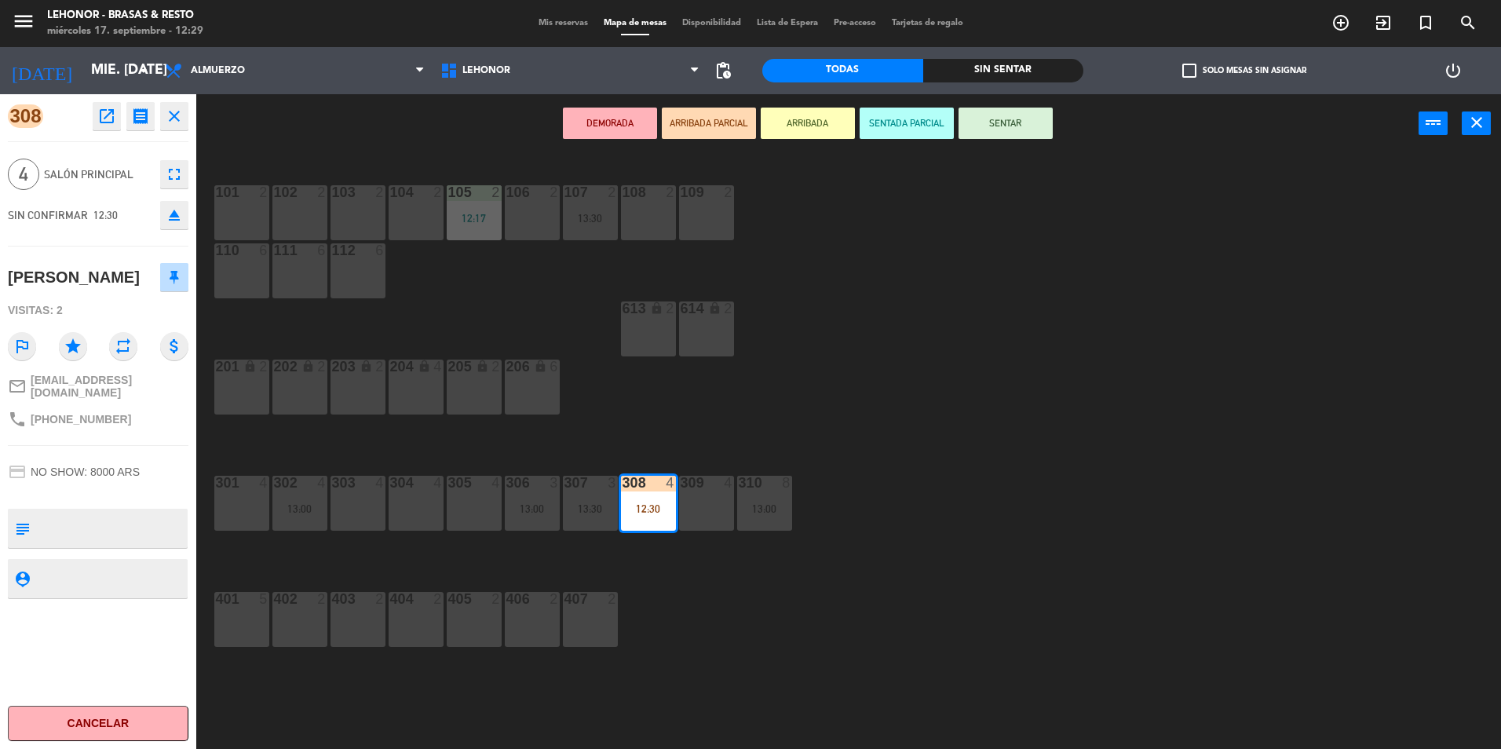
click at [645, 679] on div "101 2 102 2 103 2 104 2 105 2 12:17 106 2 107 2 13:30 108 2 109 2 110 6 111 6 1…" at bounding box center [856, 455] width 1290 height 596
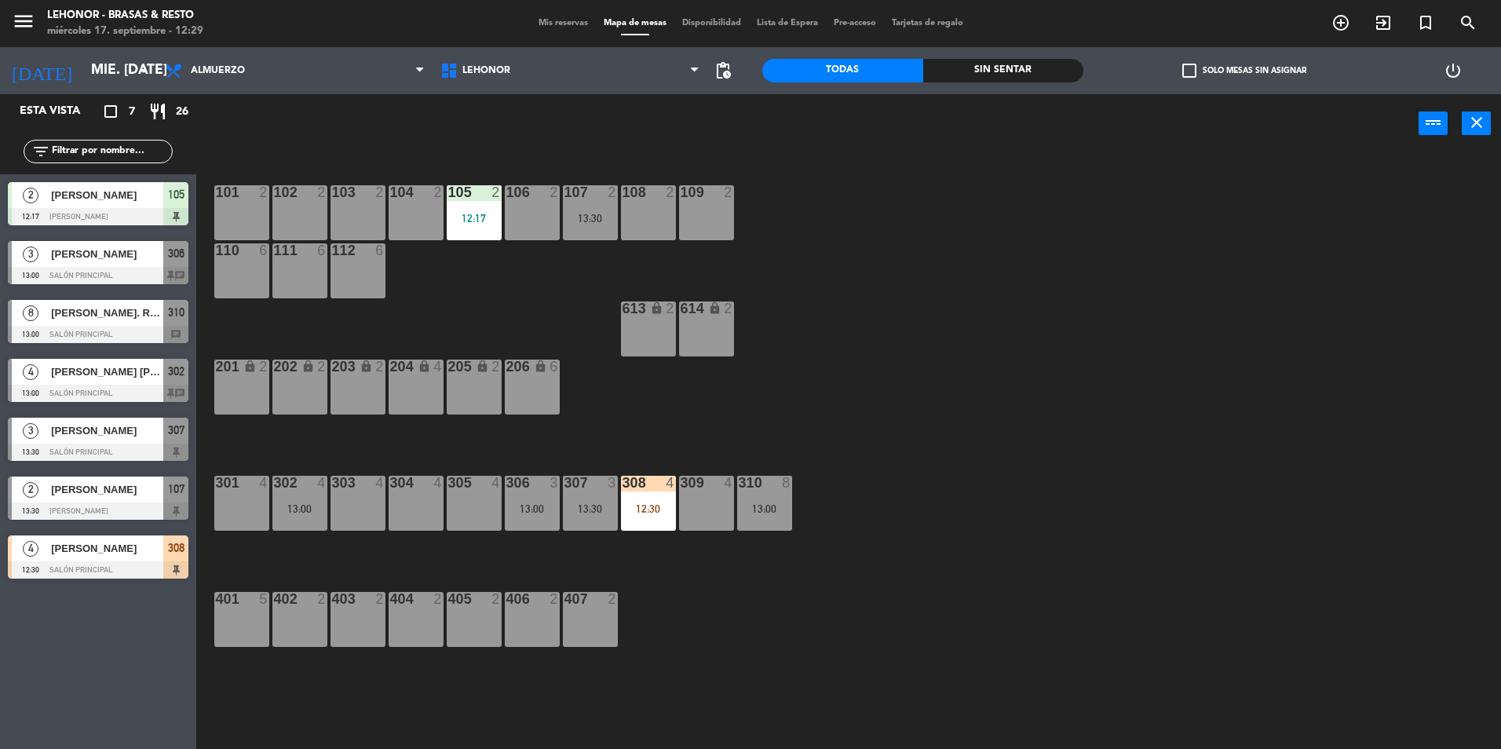
click at [663, 518] on div "308 4 12:30" at bounding box center [648, 503] width 55 height 55
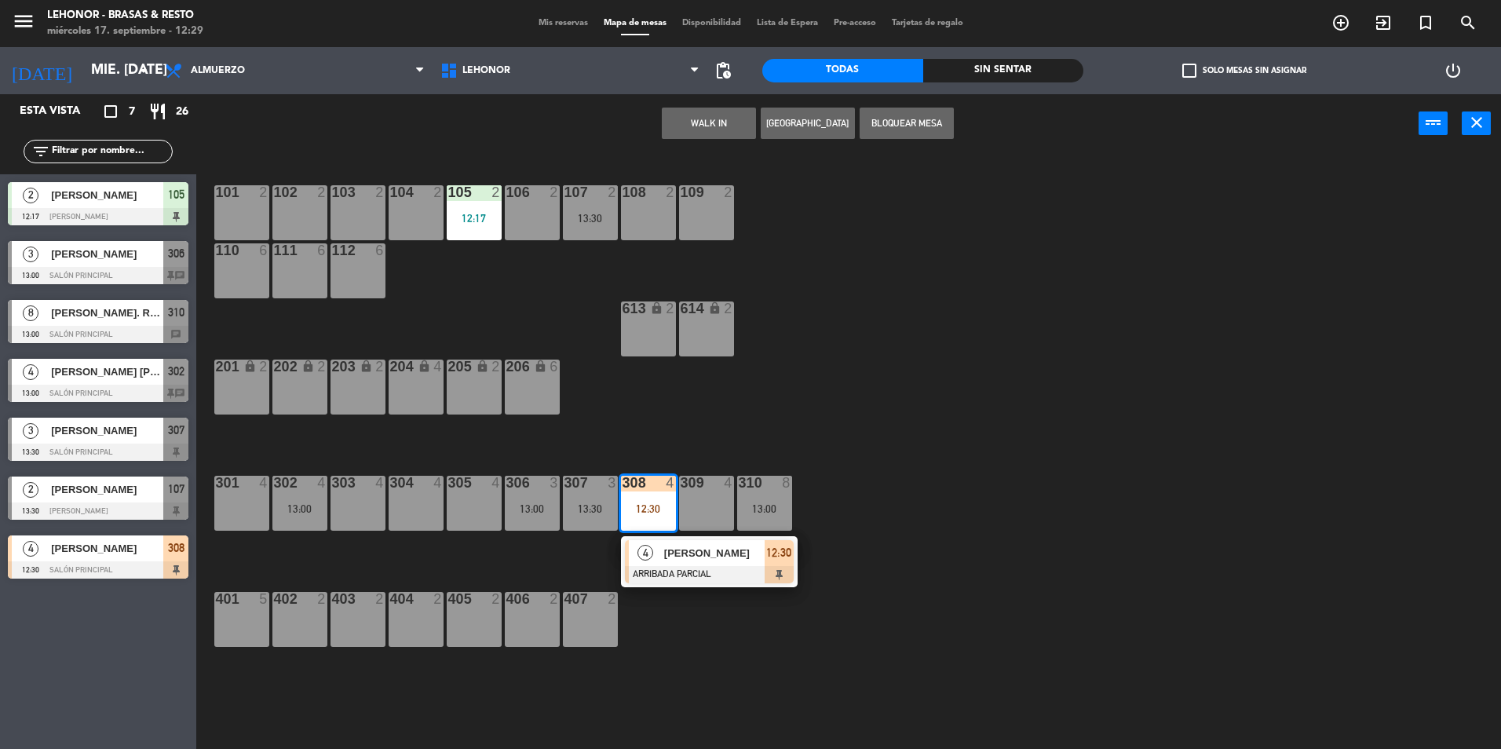
click at [697, 557] on div "4 [PERSON_NAME] ARRIBADA PARCIAL 12:30" at bounding box center [709, 561] width 200 height 51
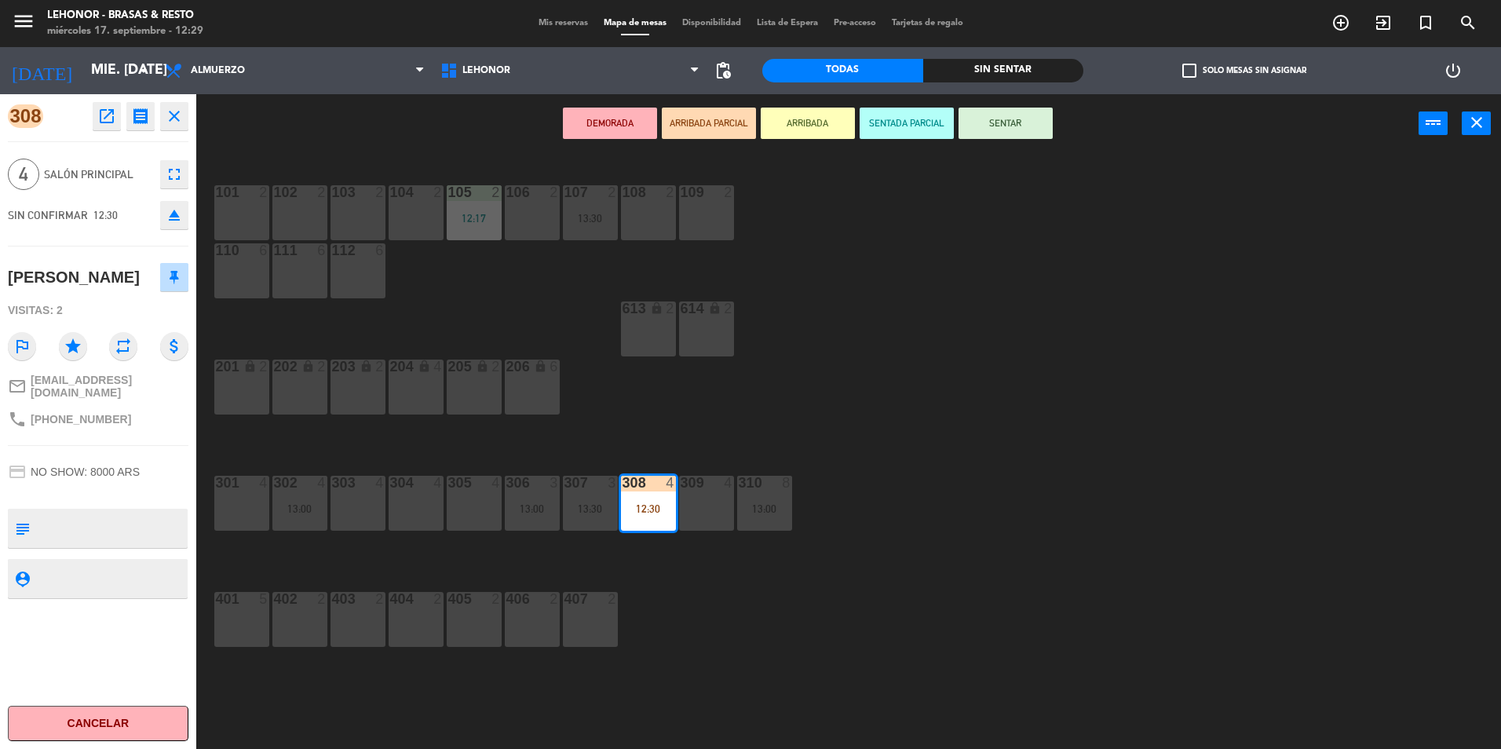
click at [885, 126] on button "SENTADA PARCIAL" at bounding box center [907, 123] width 94 height 31
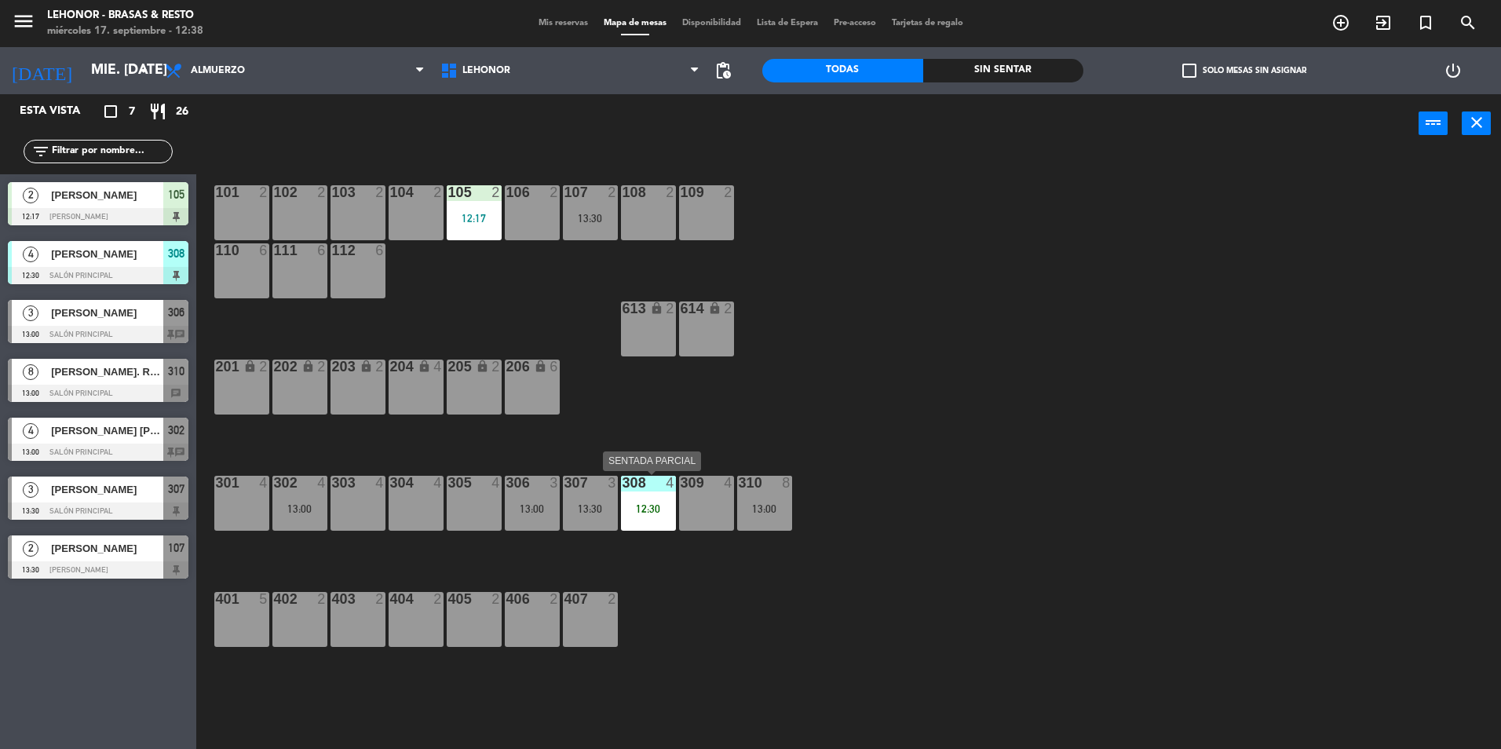
click at [651, 506] on div "12:30" at bounding box center [648, 508] width 55 height 11
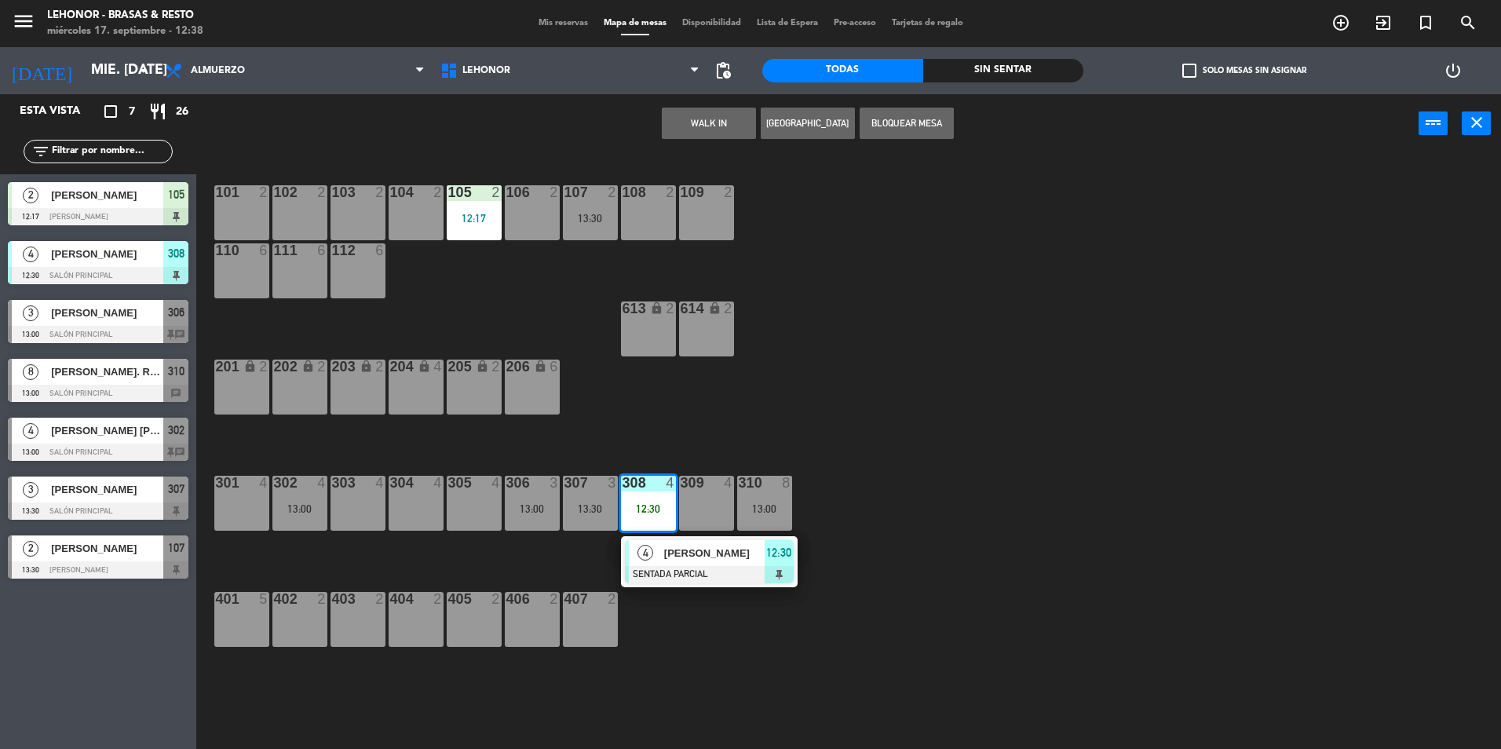
click at [715, 577] on div at bounding box center [709, 574] width 169 height 17
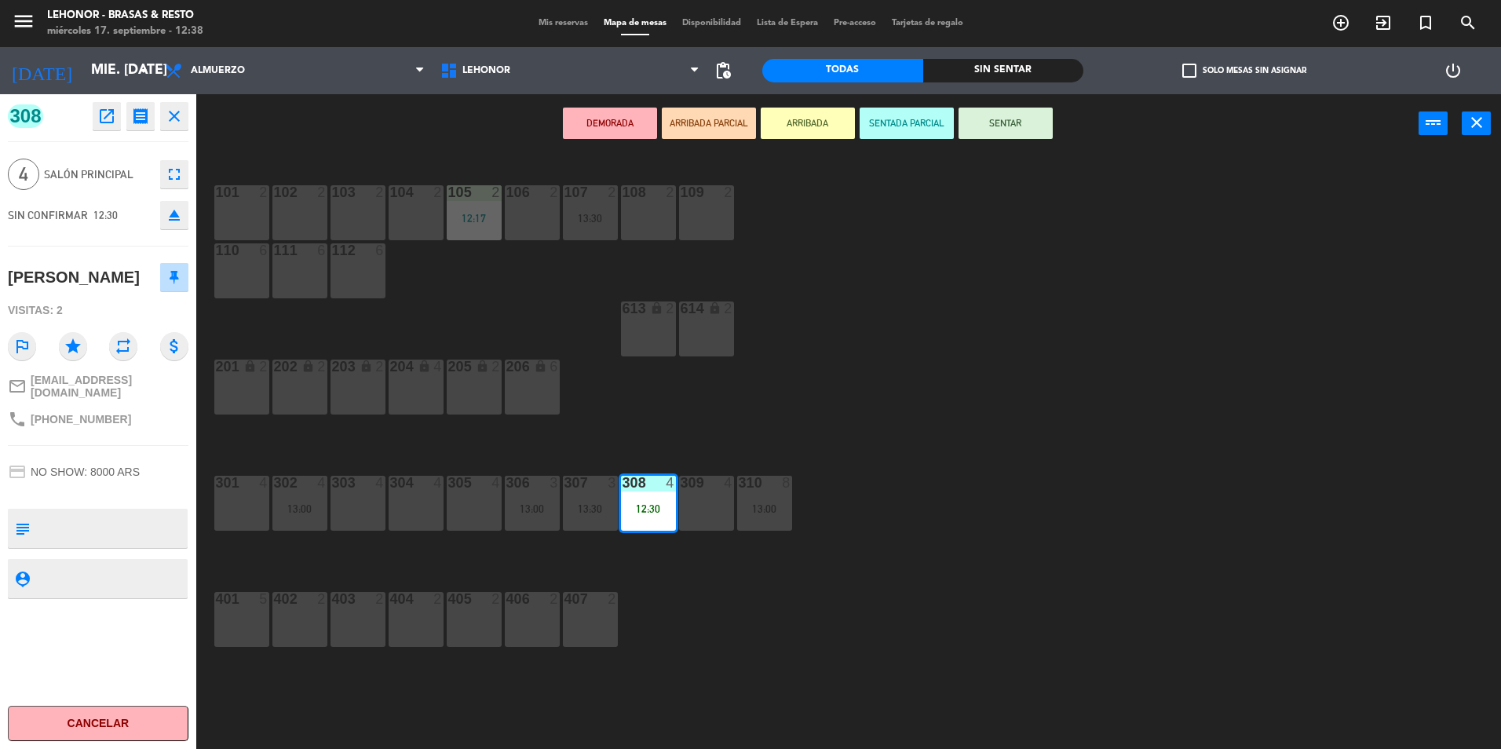
click at [1032, 122] on button "SENTAR" at bounding box center [1006, 123] width 94 height 31
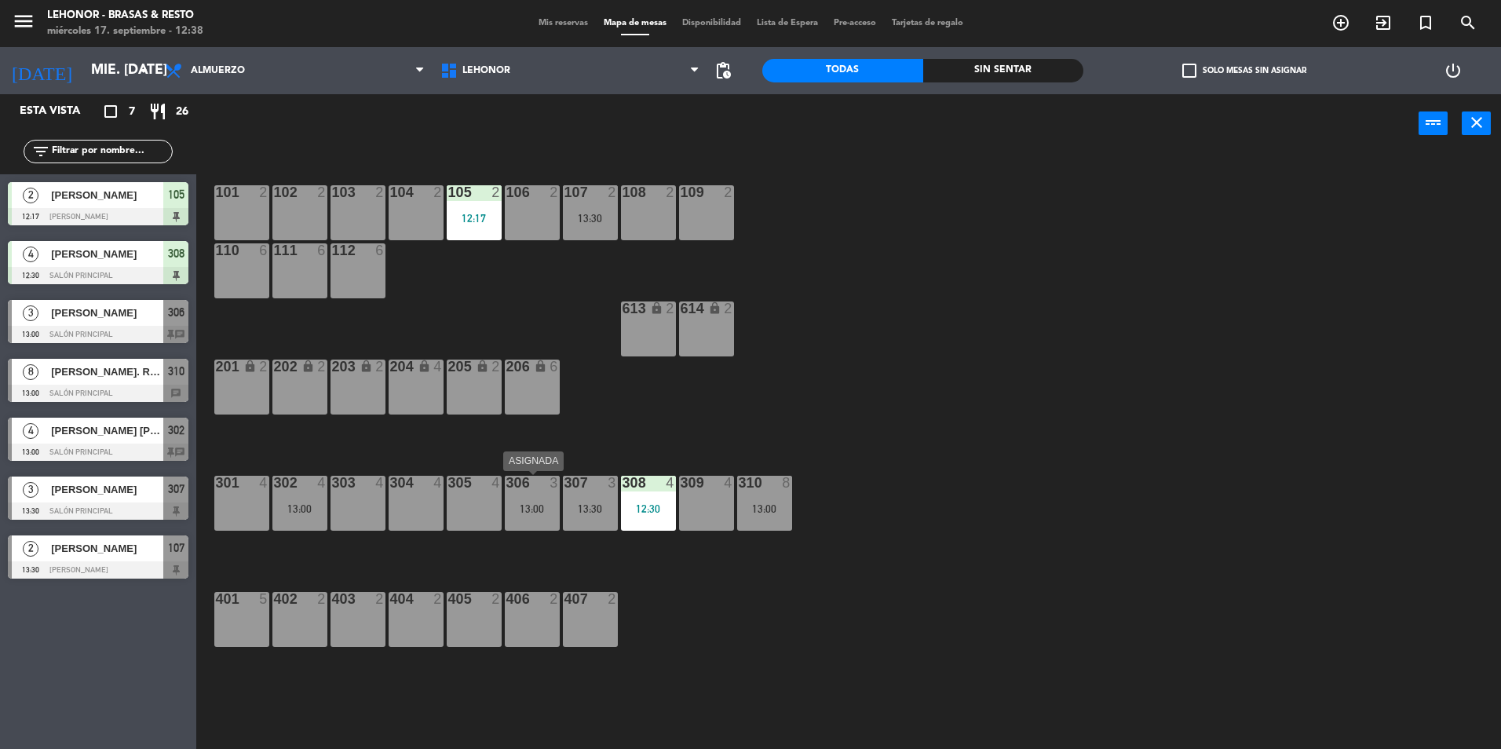
click at [532, 517] on div "306 3 13:00" at bounding box center [532, 503] width 55 height 55
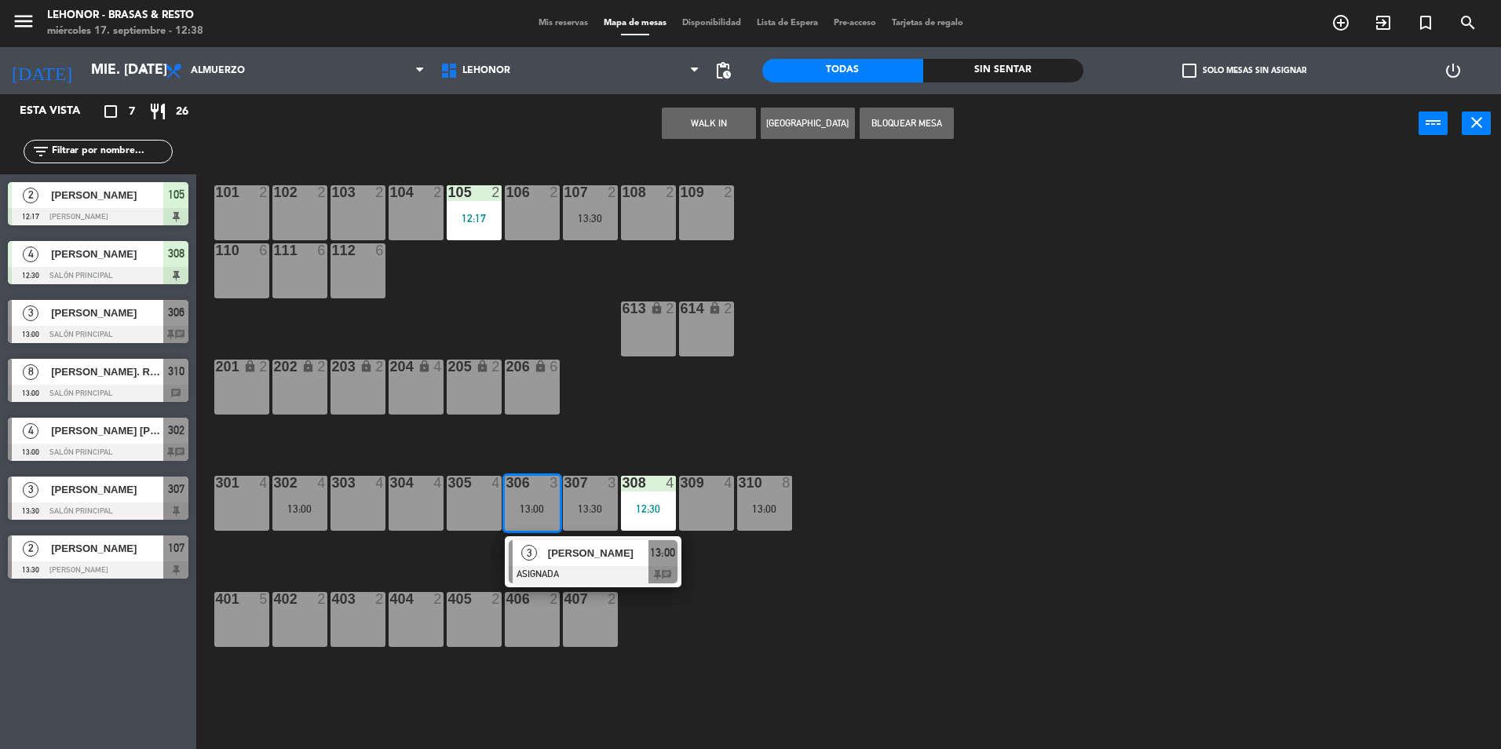
click at [662, 691] on div "101 2 102 2 103 2 104 2 105 2 12:17 106 2 107 2 13:30 108 2 109 2 110 6 111 6 1…" at bounding box center [856, 455] width 1290 height 596
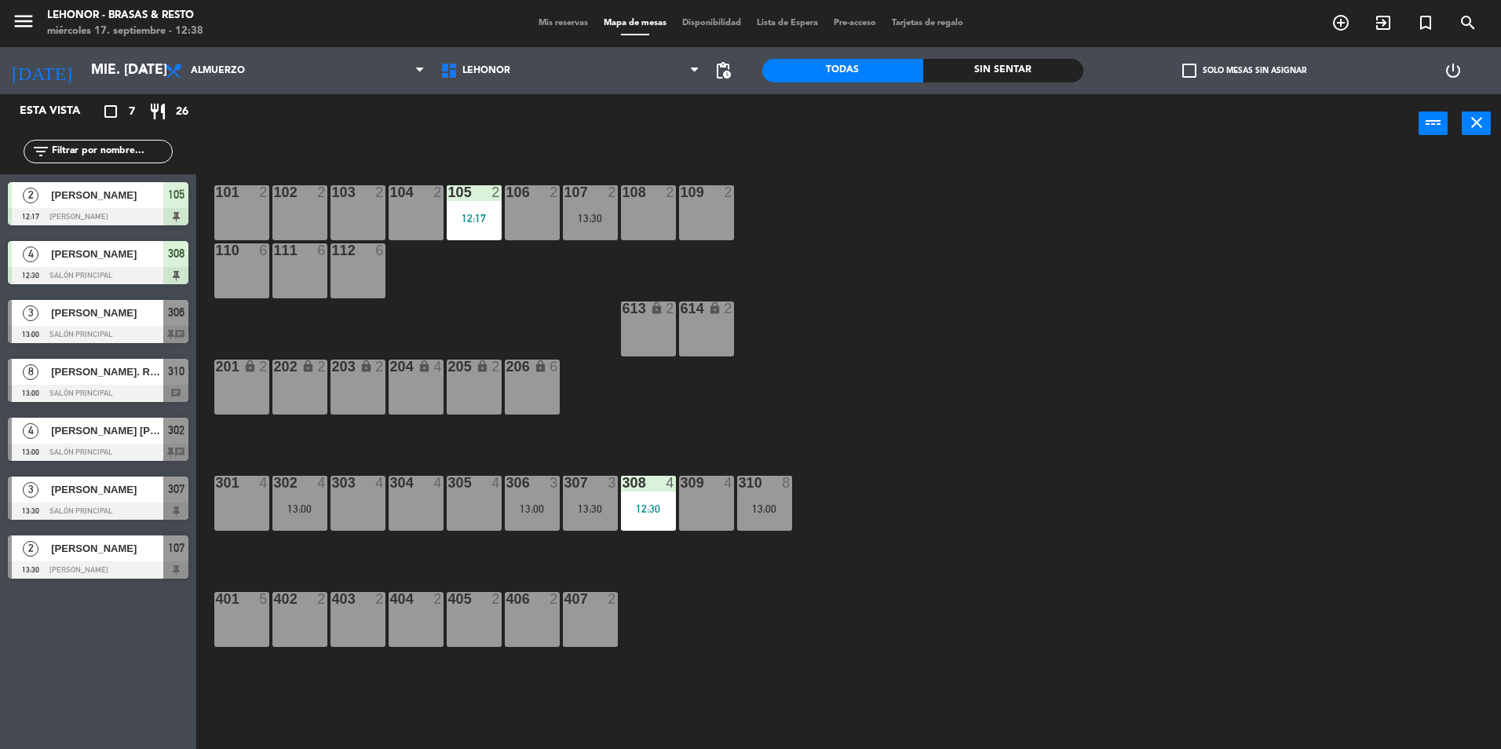
click at [400, 219] on div "104 2" at bounding box center [416, 212] width 55 height 55
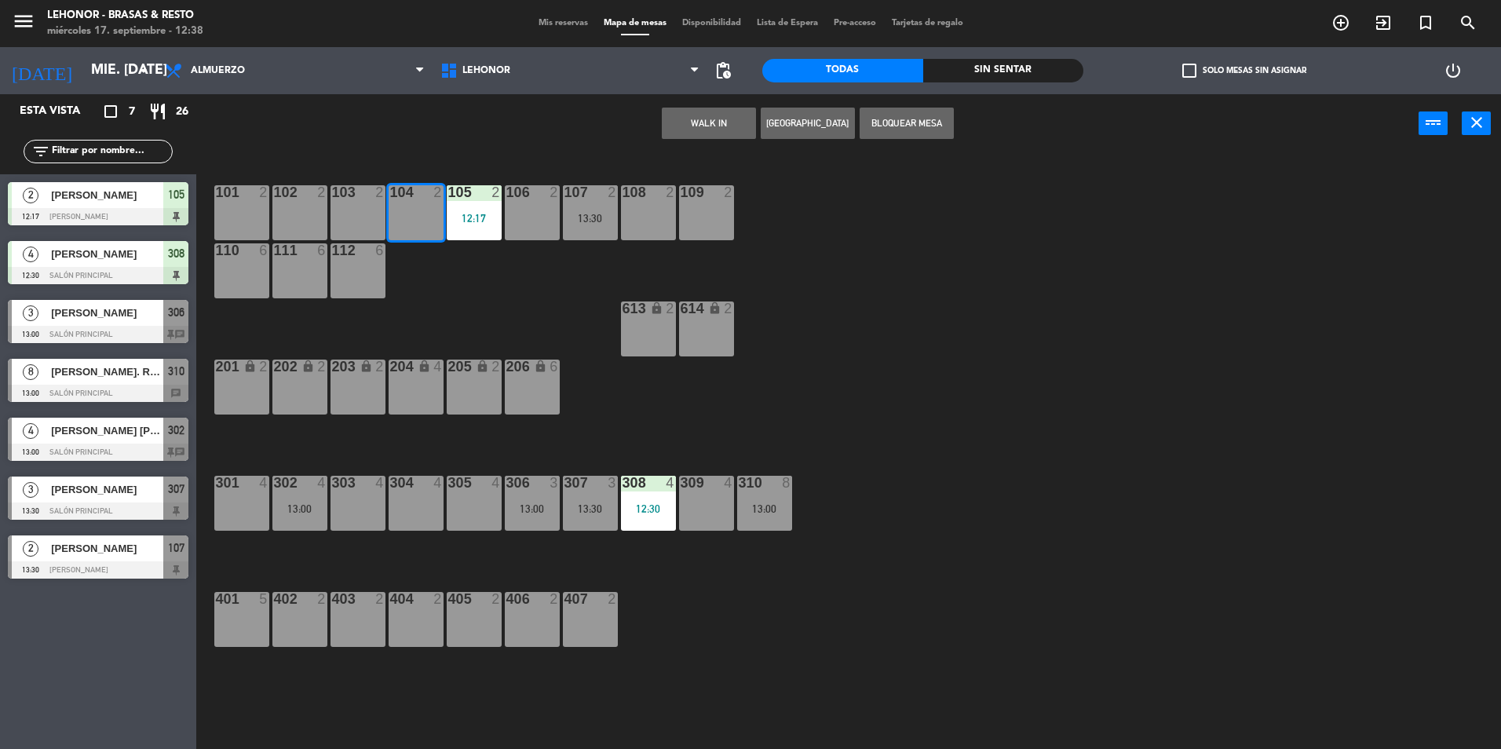
click at [756, 137] on div "WALK IN [GEOGRAPHIC_DATA] Bloquear Mesa power_input close" at bounding box center [807, 124] width 1222 height 60
click at [744, 132] on button "WALK IN" at bounding box center [709, 123] width 94 height 31
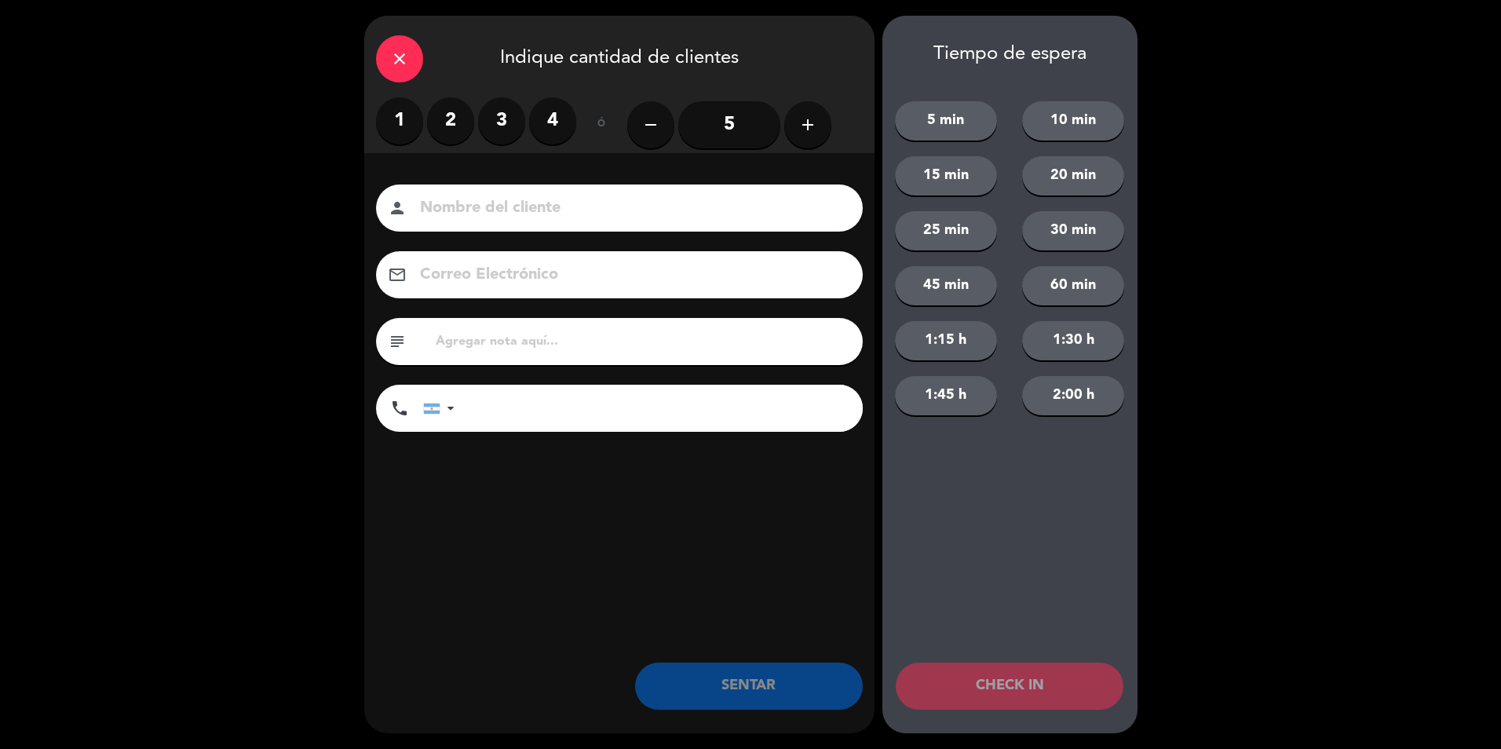
click at [402, 120] on label "1" at bounding box center [399, 120] width 47 height 47
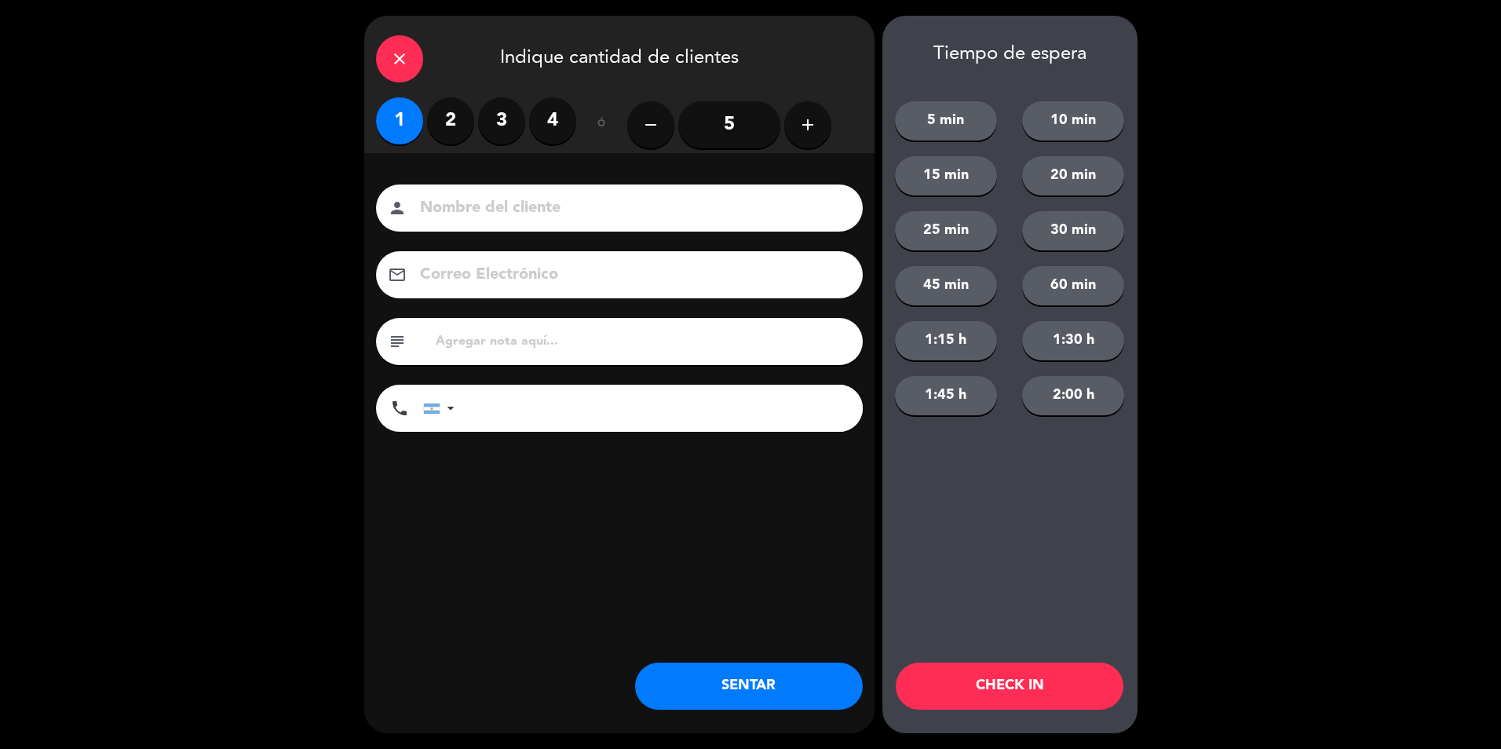
click at [486, 203] on input at bounding box center [630, 208] width 424 height 27
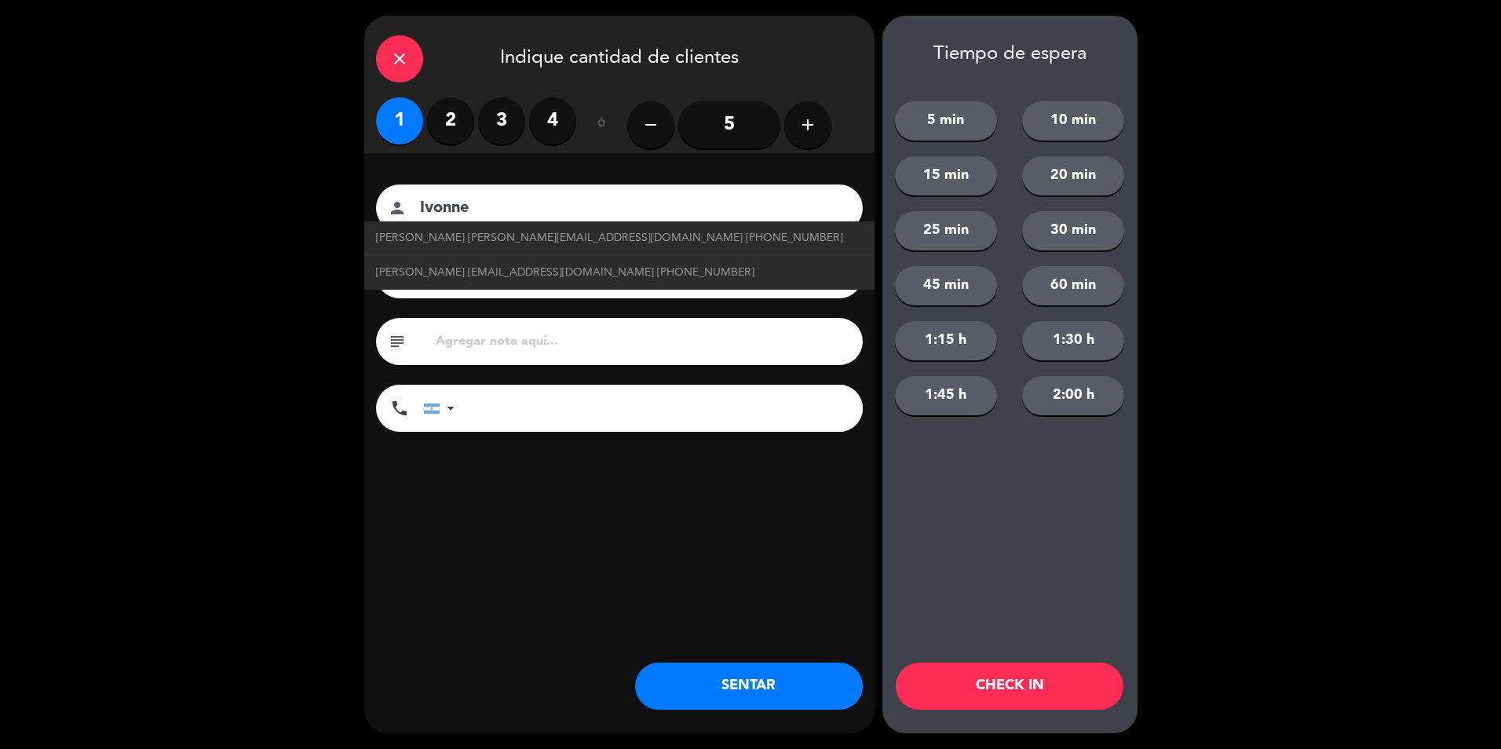
type input "Ivonne"
click at [710, 681] on button "SENTAR" at bounding box center [749, 686] width 228 height 47
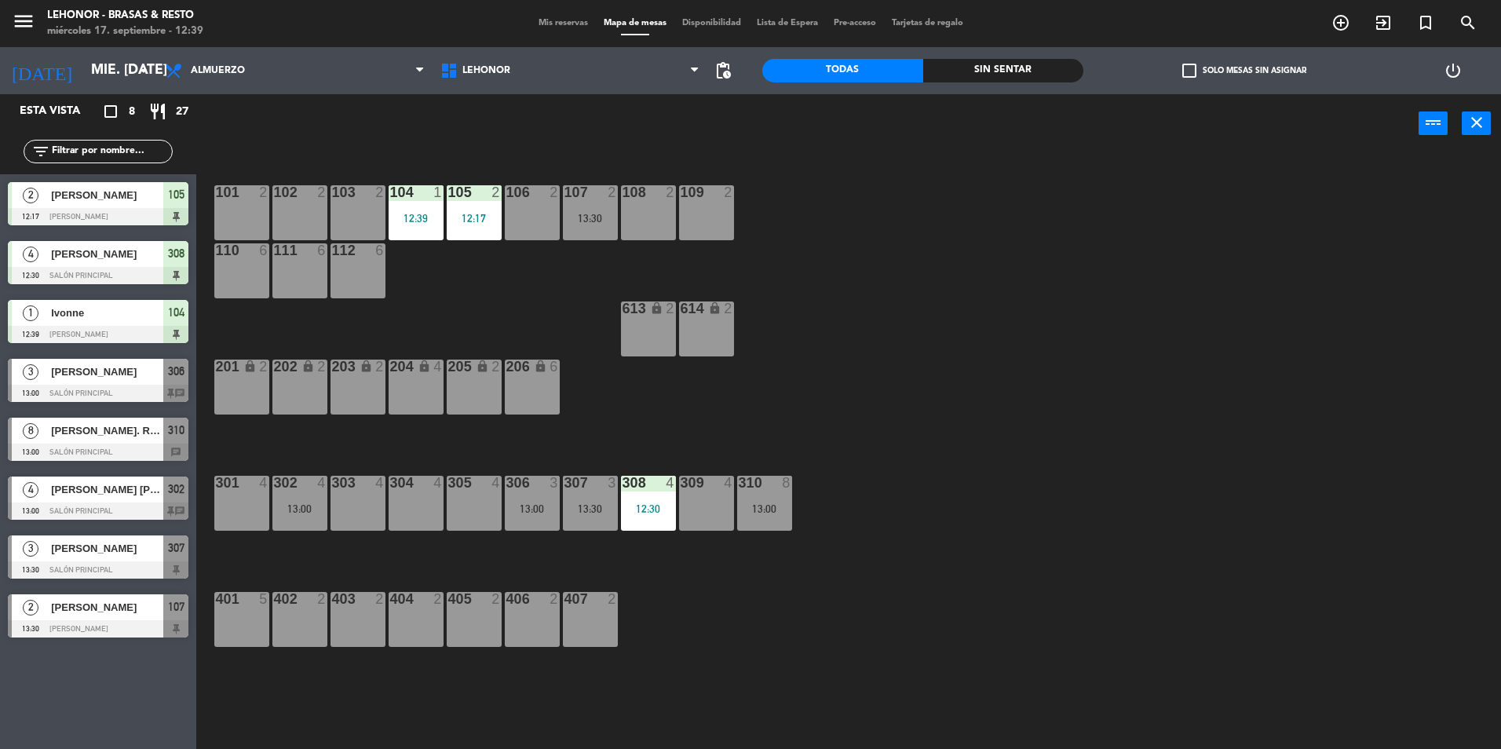
click at [1029, 68] on div "Sin sentar" at bounding box center [1003, 71] width 161 height 24
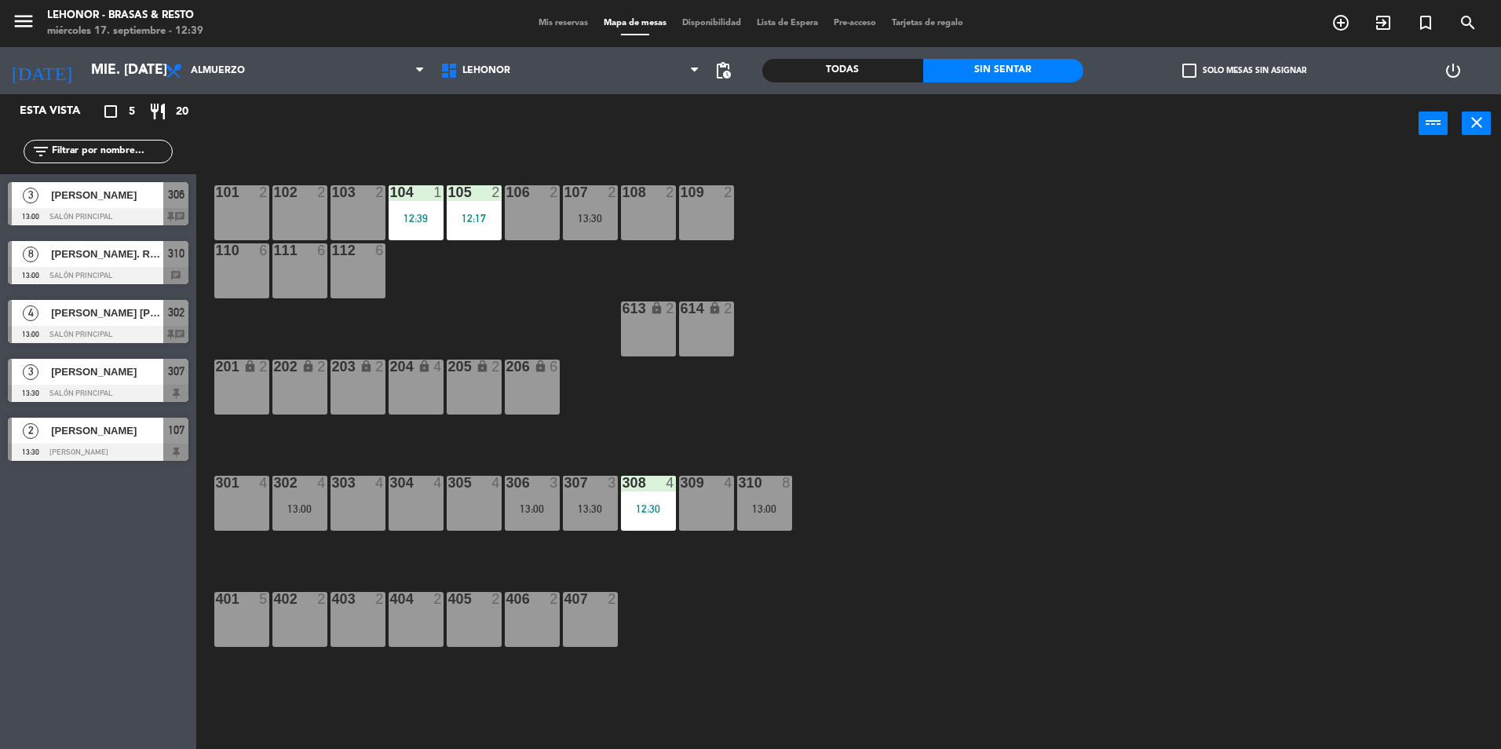
click at [83, 210] on div at bounding box center [98, 216] width 181 height 17
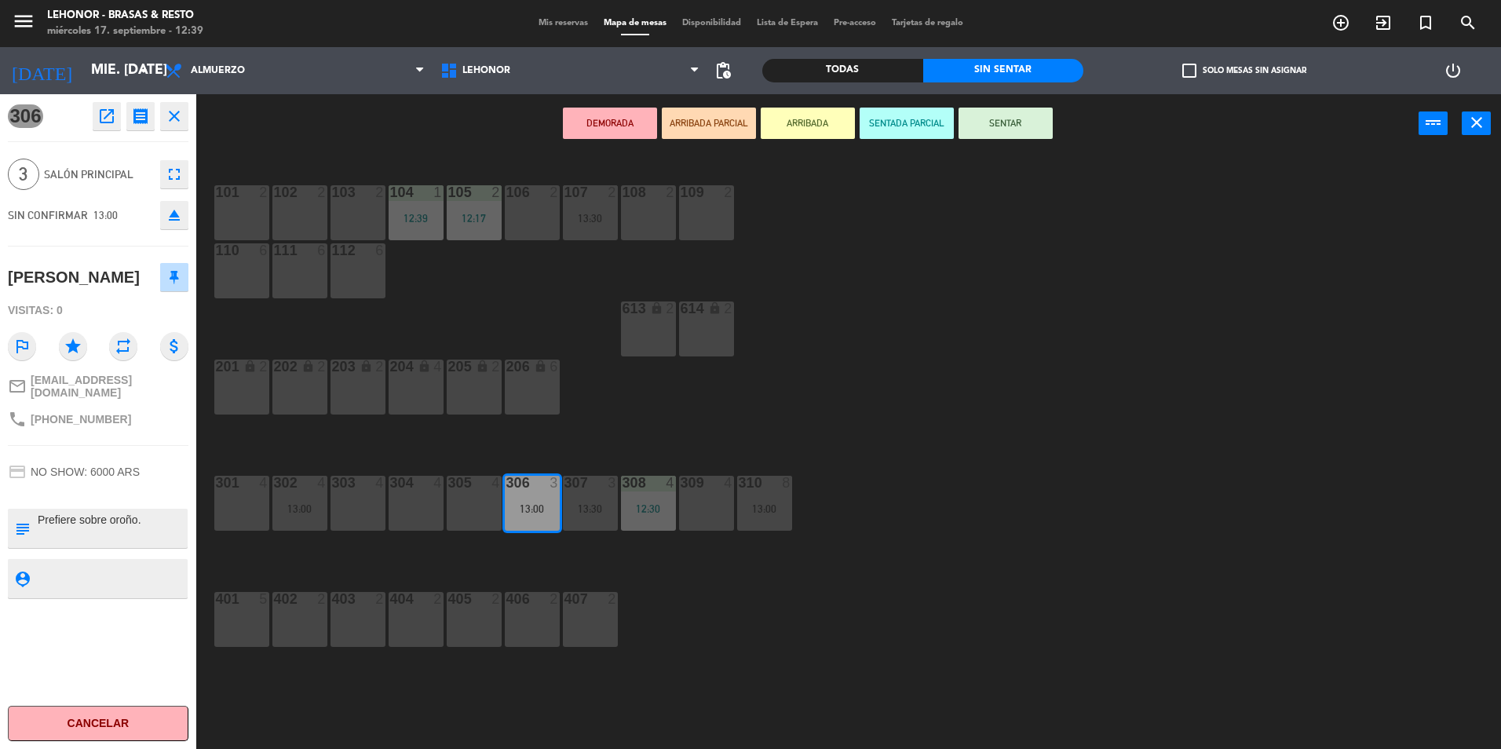
click at [847, 390] on div "101 2 102 2 103 2 104 1 12:39 105 2 12:17 106 2 107 2 13:30 108 2 109 2 110 6 1…" at bounding box center [856, 455] width 1290 height 596
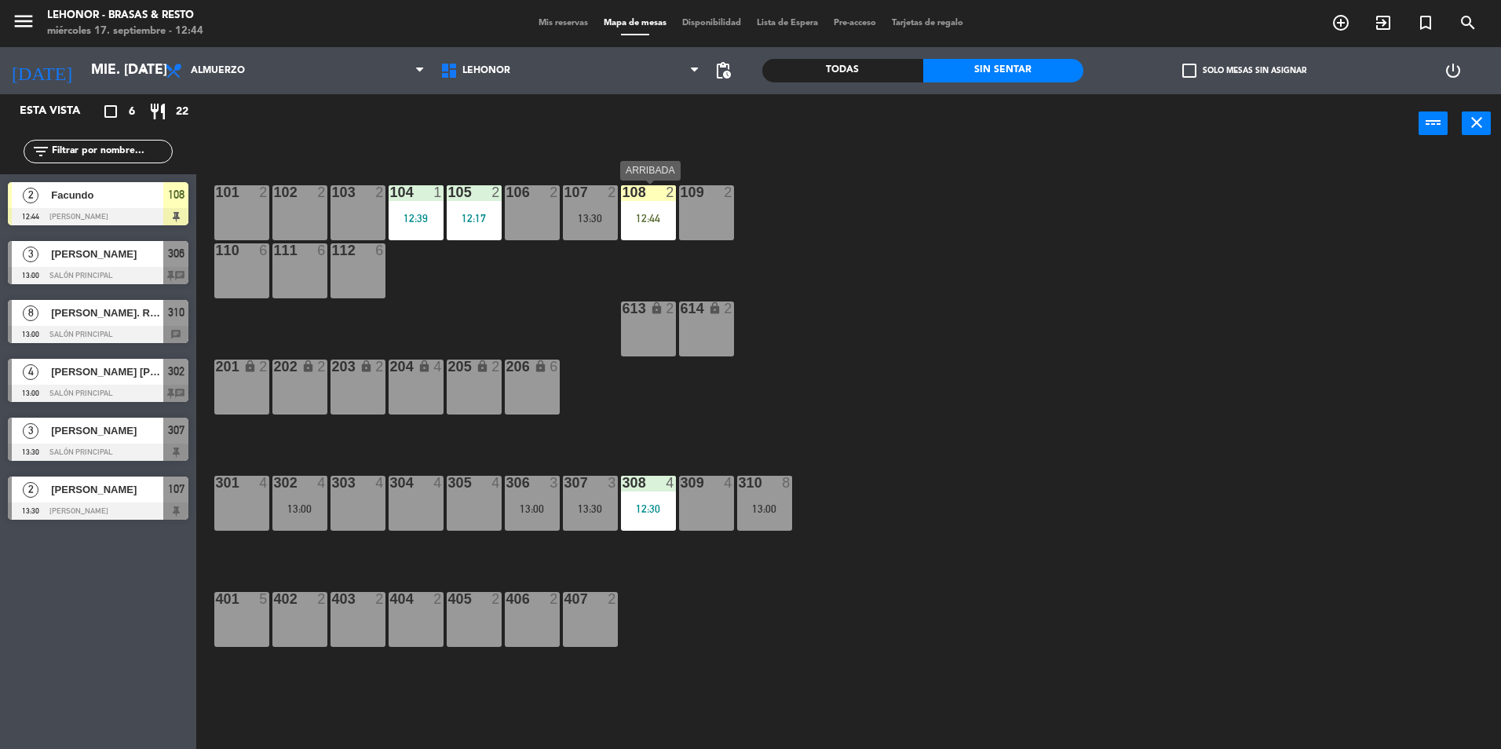
click at [659, 200] on div "108 2" at bounding box center [648, 193] width 55 height 16
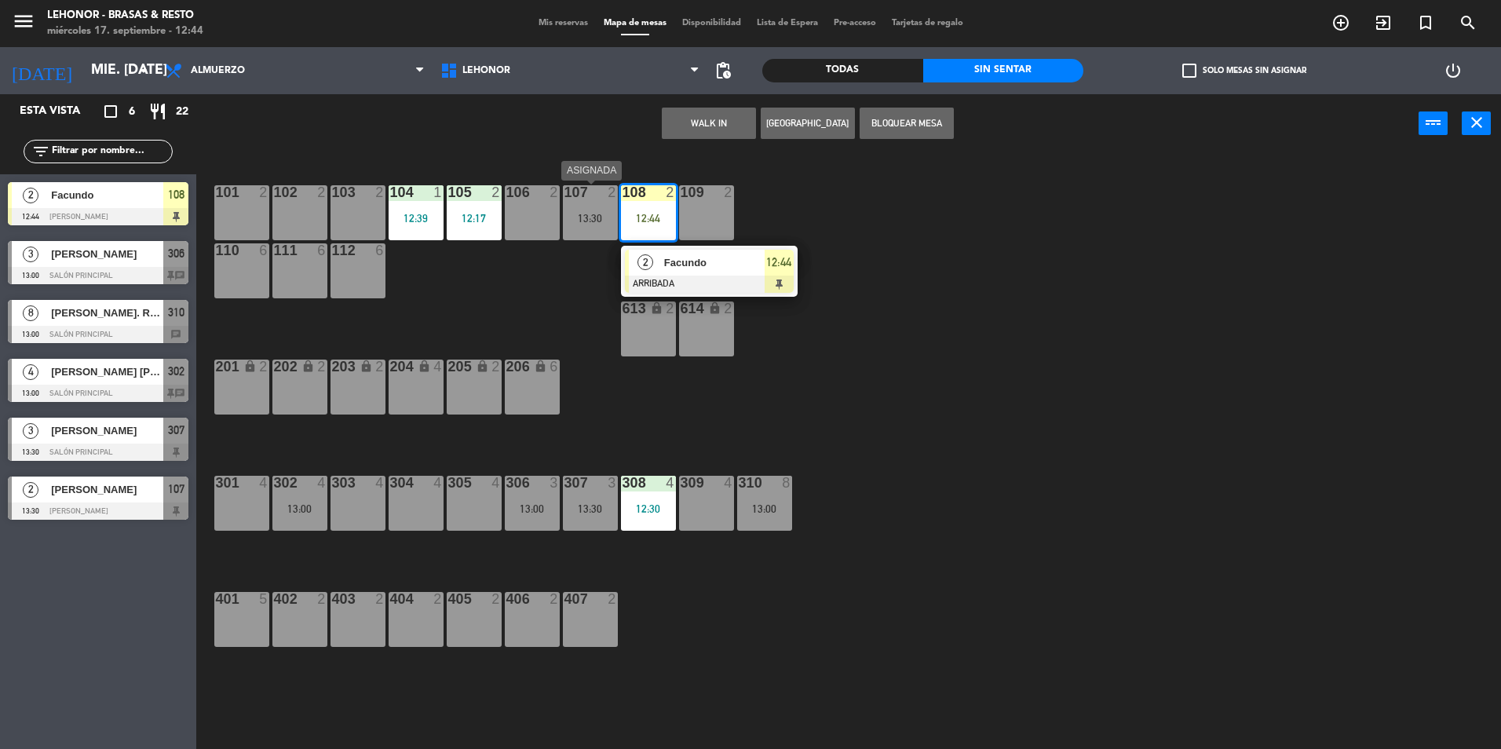
click at [574, 225] on div "107 2 13:30" at bounding box center [590, 212] width 55 height 55
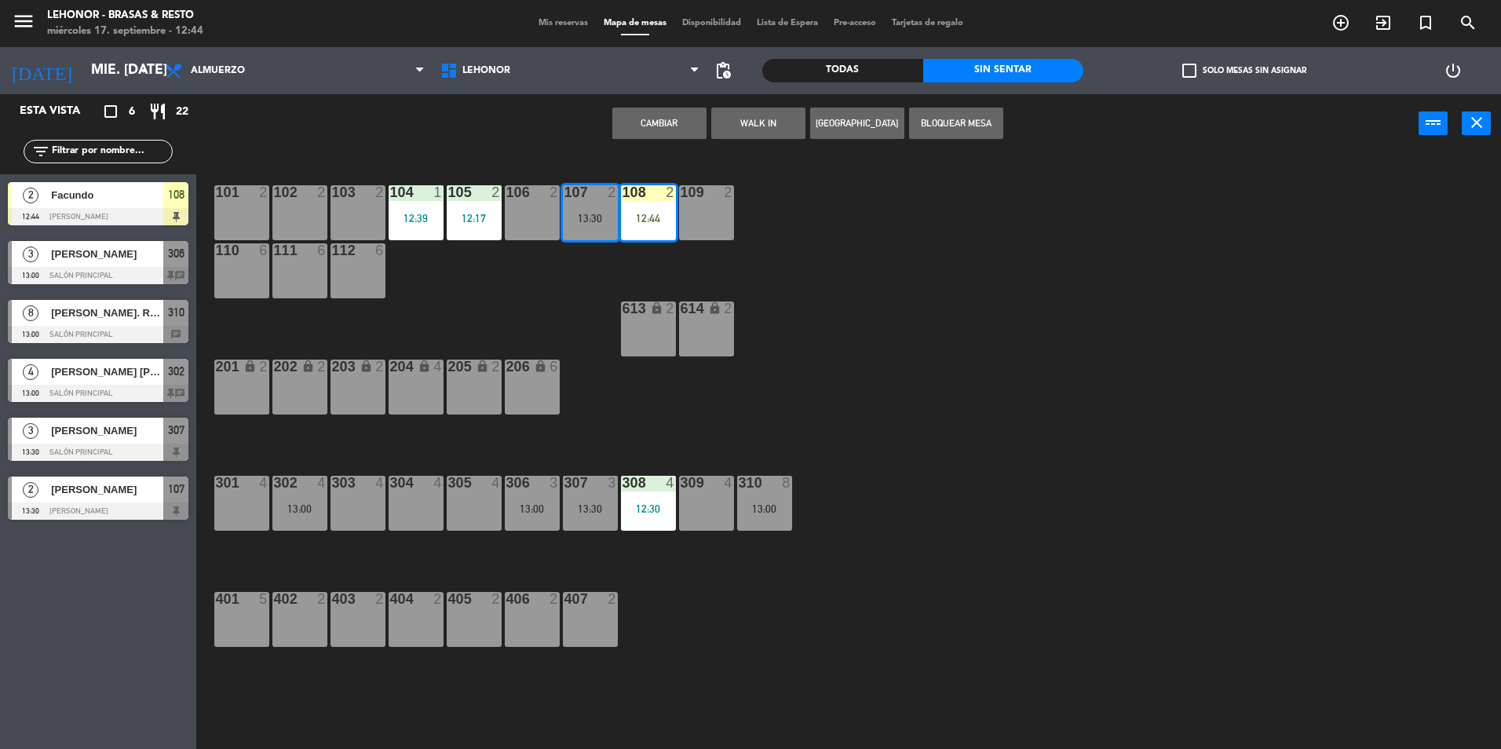
click at [658, 123] on button "Cambiar" at bounding box center [659, 123] width 94 height 31
